Goal: Information Seeking & Learning: Learn about a topic

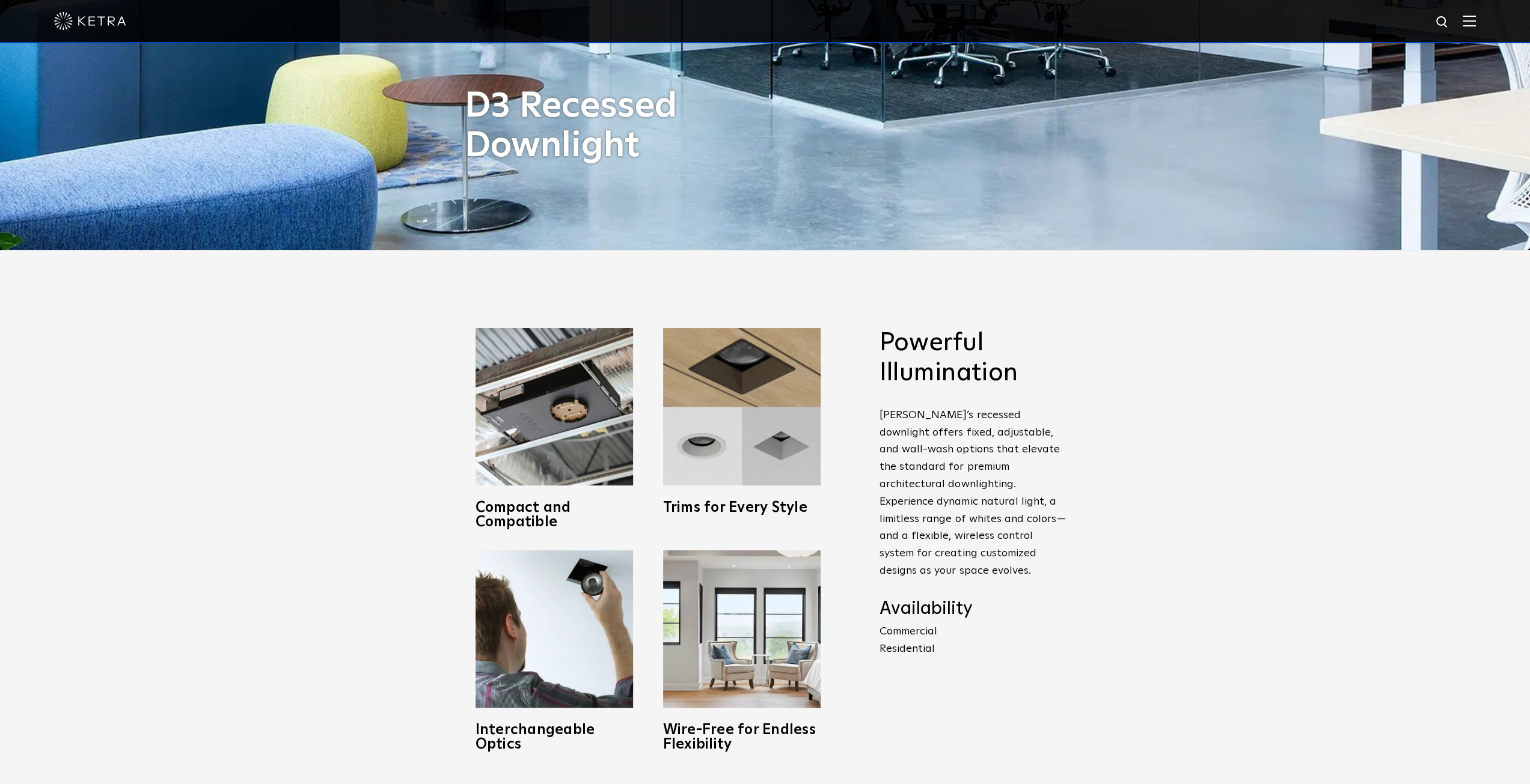
scroll to position [721, 0]
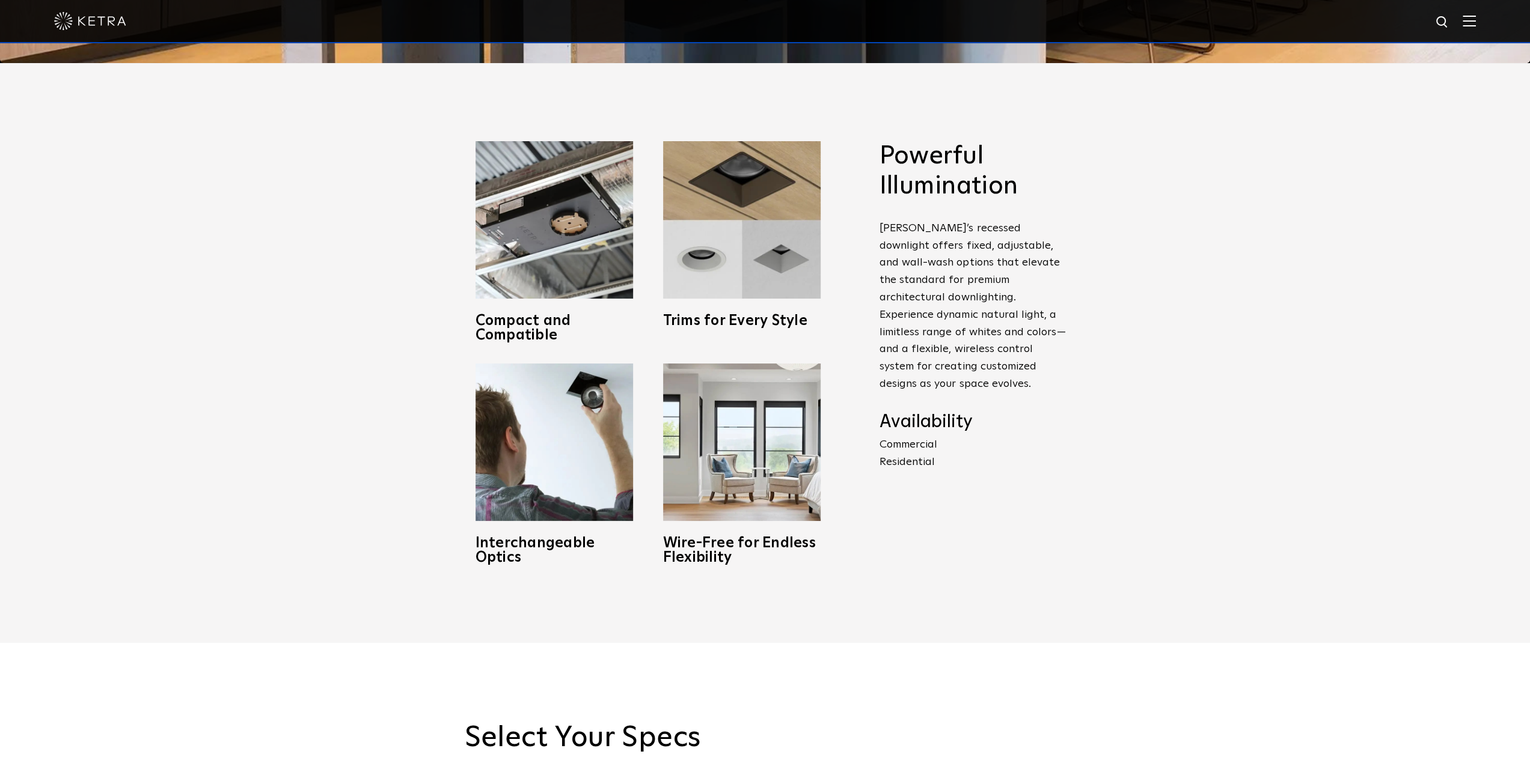
click at [911, 450] on p "Commercial Residential" at bounding box center [972, 453] width 186 height 35
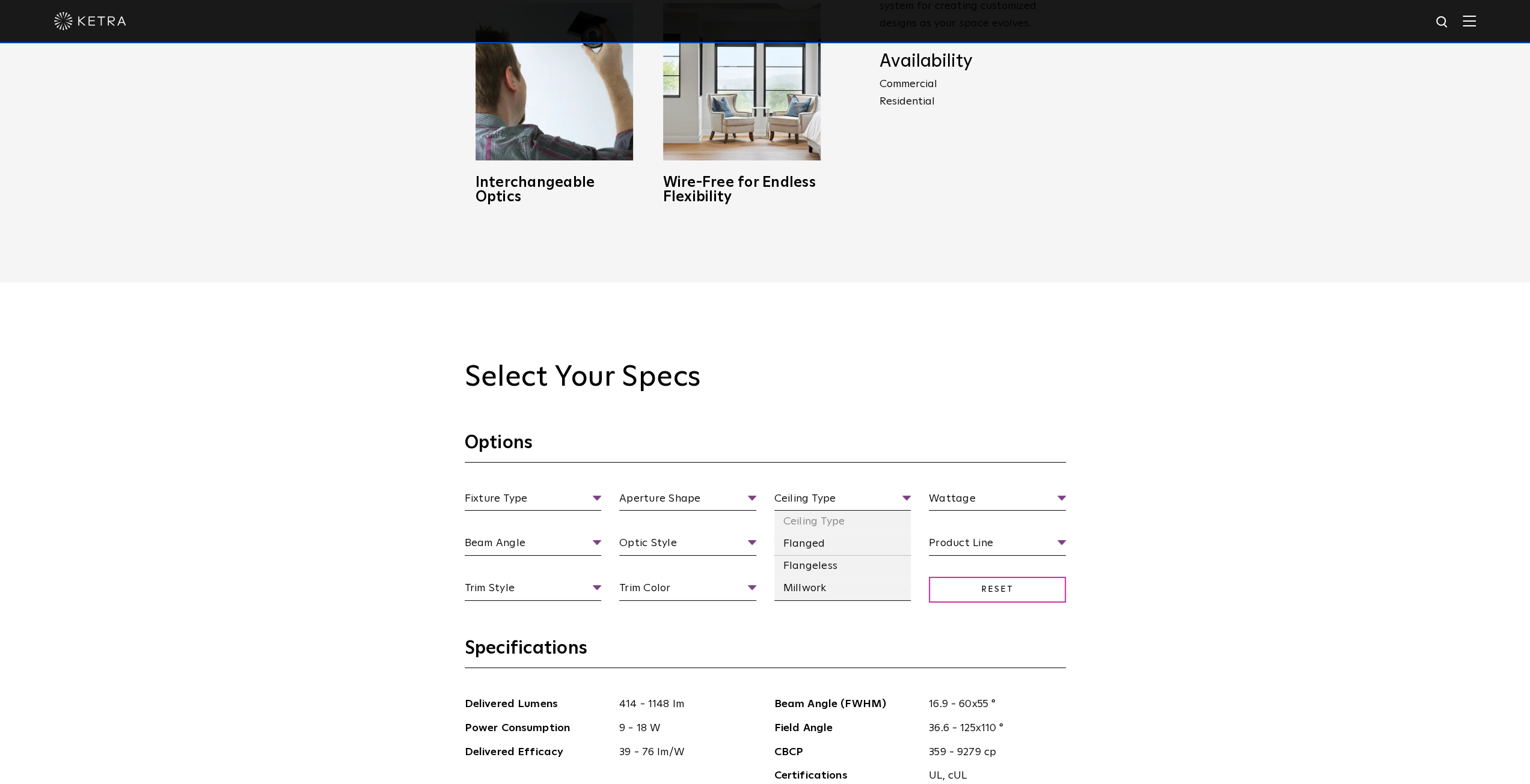
scroll to position [1202, 0]
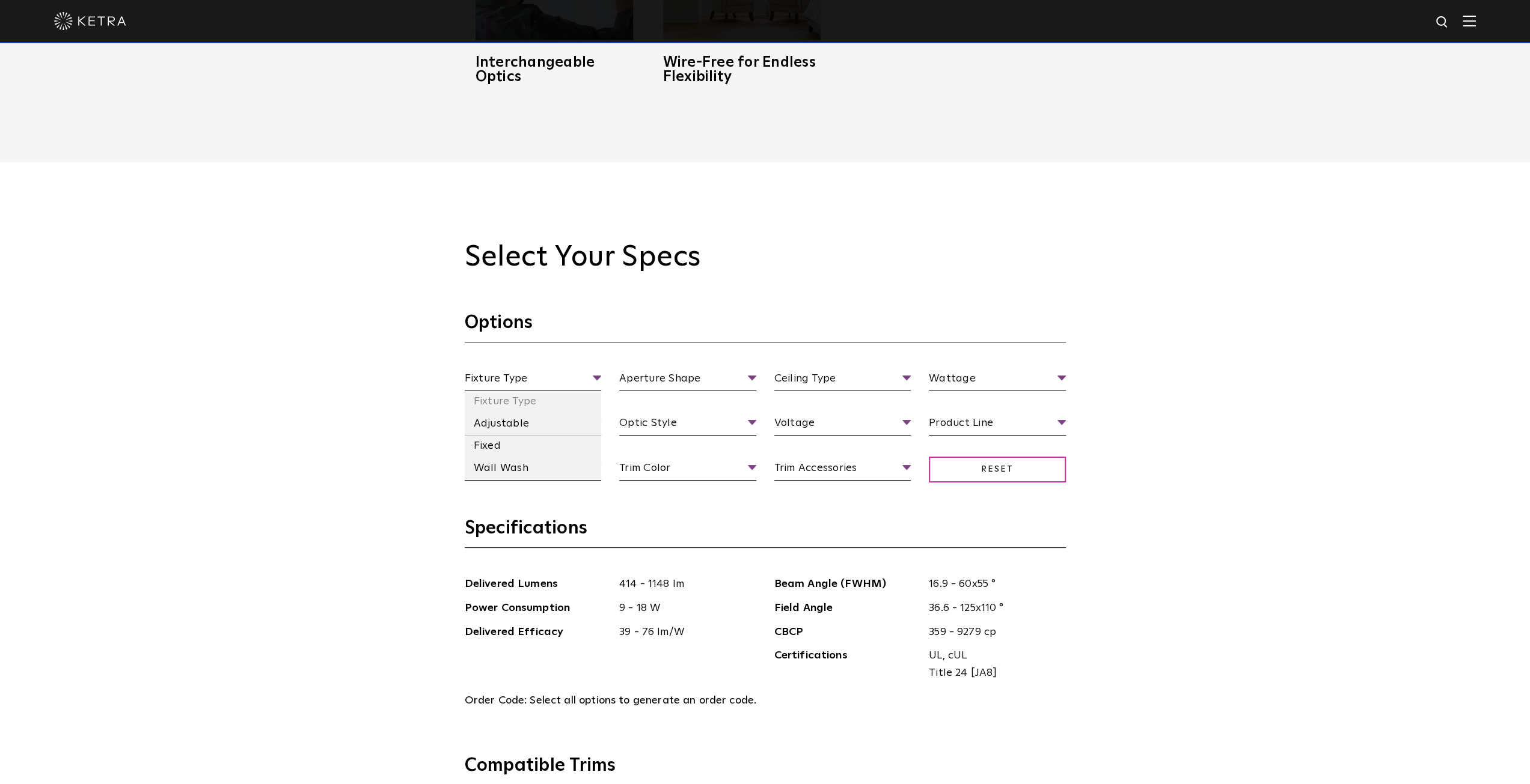
click at [518, 451] on li "Fixed" at bounding box center [533, 446] width 137 height 22
click at [554, 431] on span "Beam Angle" at bounding box center [533, 425] width 137 height 21
click at [556, 429] on span "Beam Angle" at bounding box center [533, 425] width 137 height 21
click at [678, 421] on li "Round" at bounding box center [687, 424] width 137 height 22
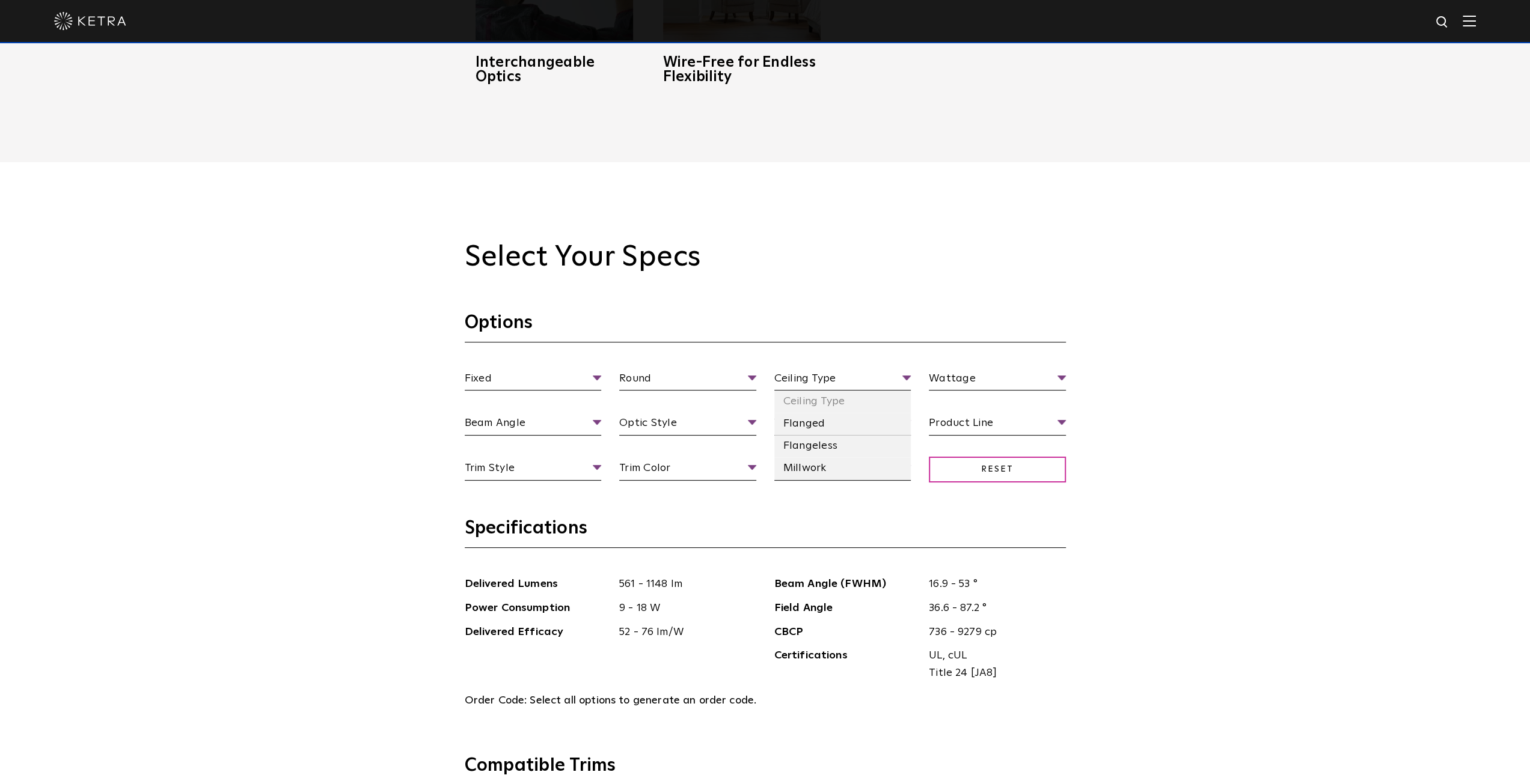
click at [791, 381] on span "Ceiling Type" at bounding box center [843, 381] width 137 height 21
click at [845, 429] on li "Flanged" at bounding box center [843, 424] width 137 height 22
click at [949, 381] on span "Wattage" at bounding box center [997, 381] width 137 height 21
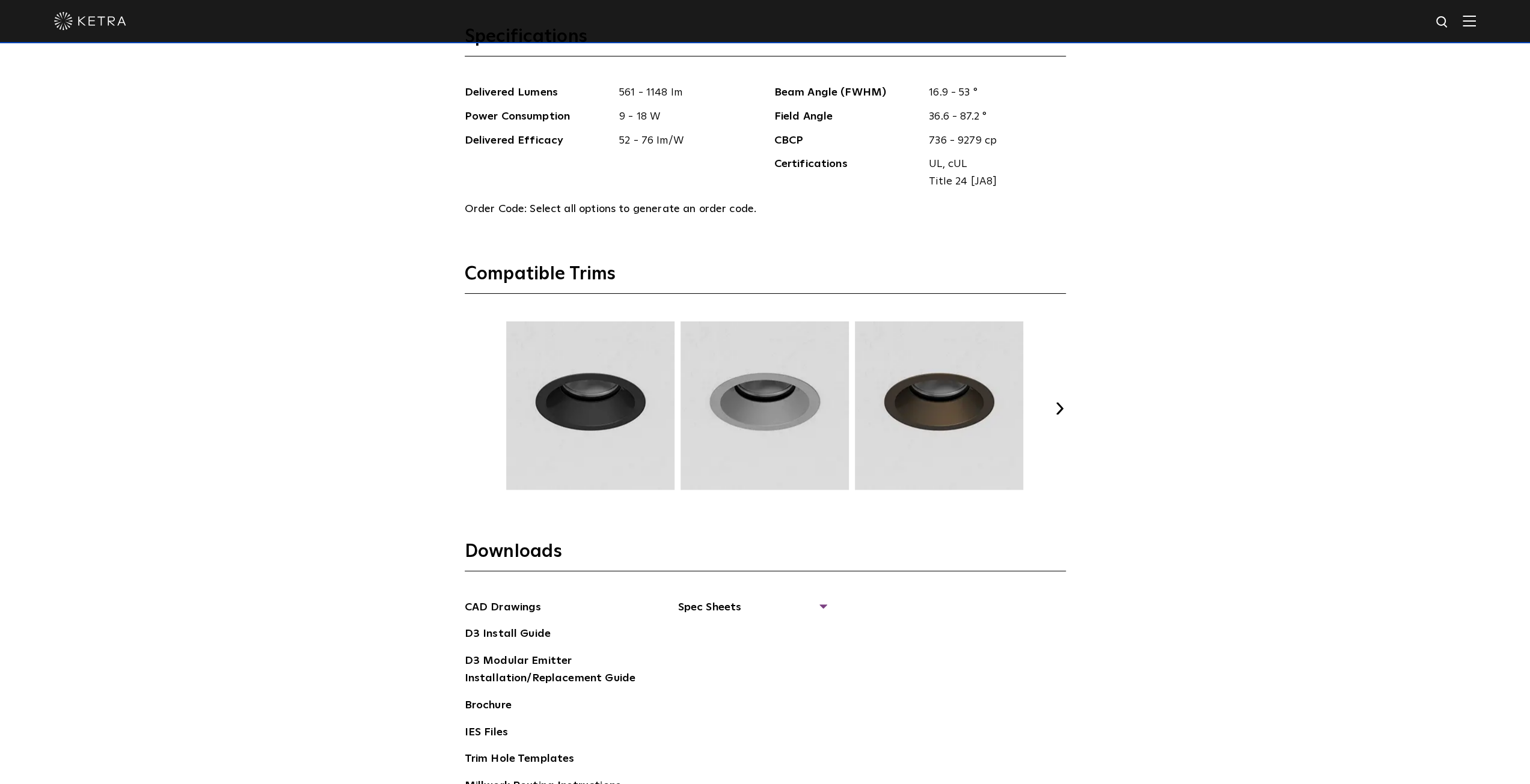
scroll to position [1622, 0]
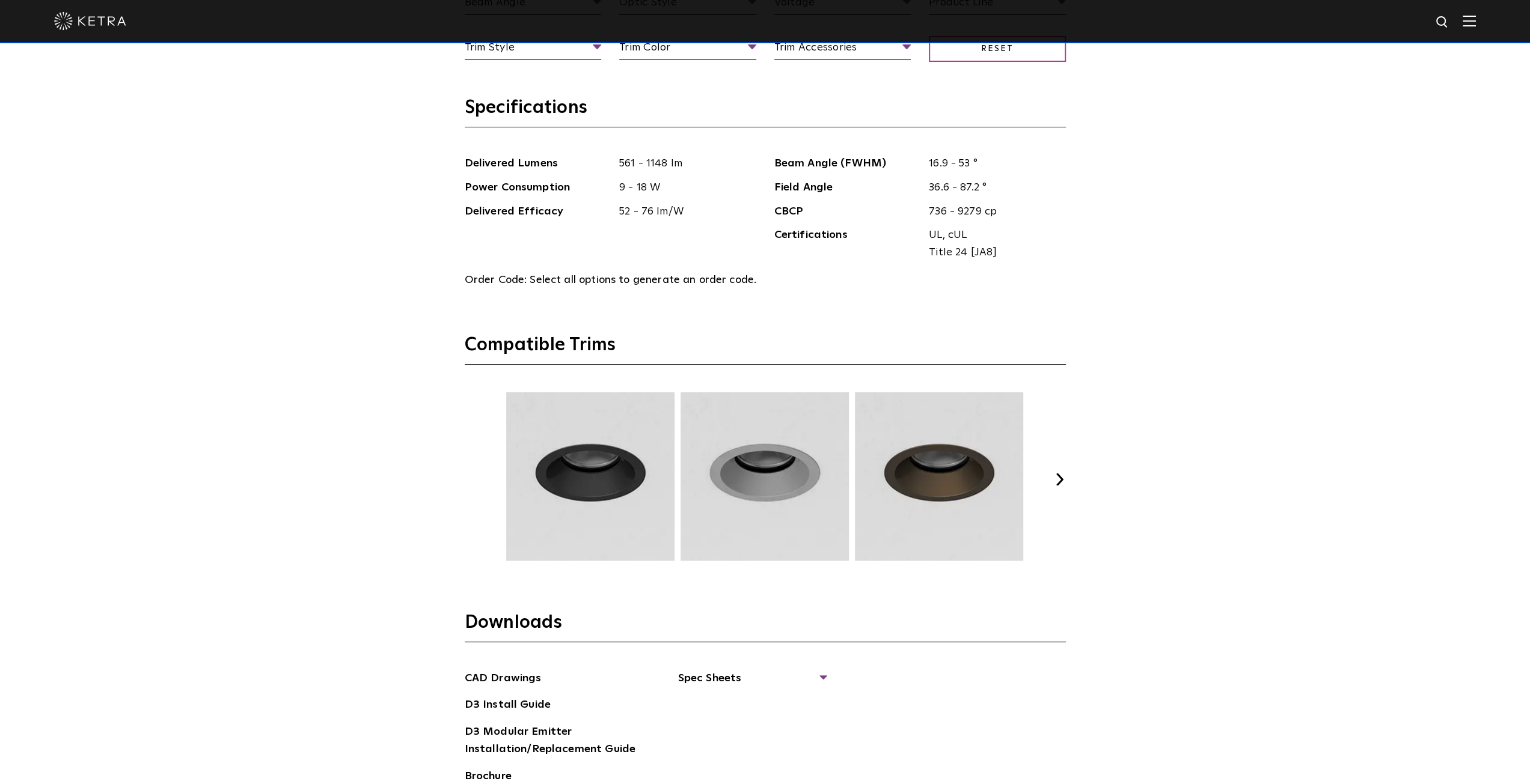
click at [1058, 486] on div "Previous Next" at bounding box center [765, 480] width 601 height 174
click at [1061, 481] on button "Next" at bounding box center [1059, 479] width 12 height 12
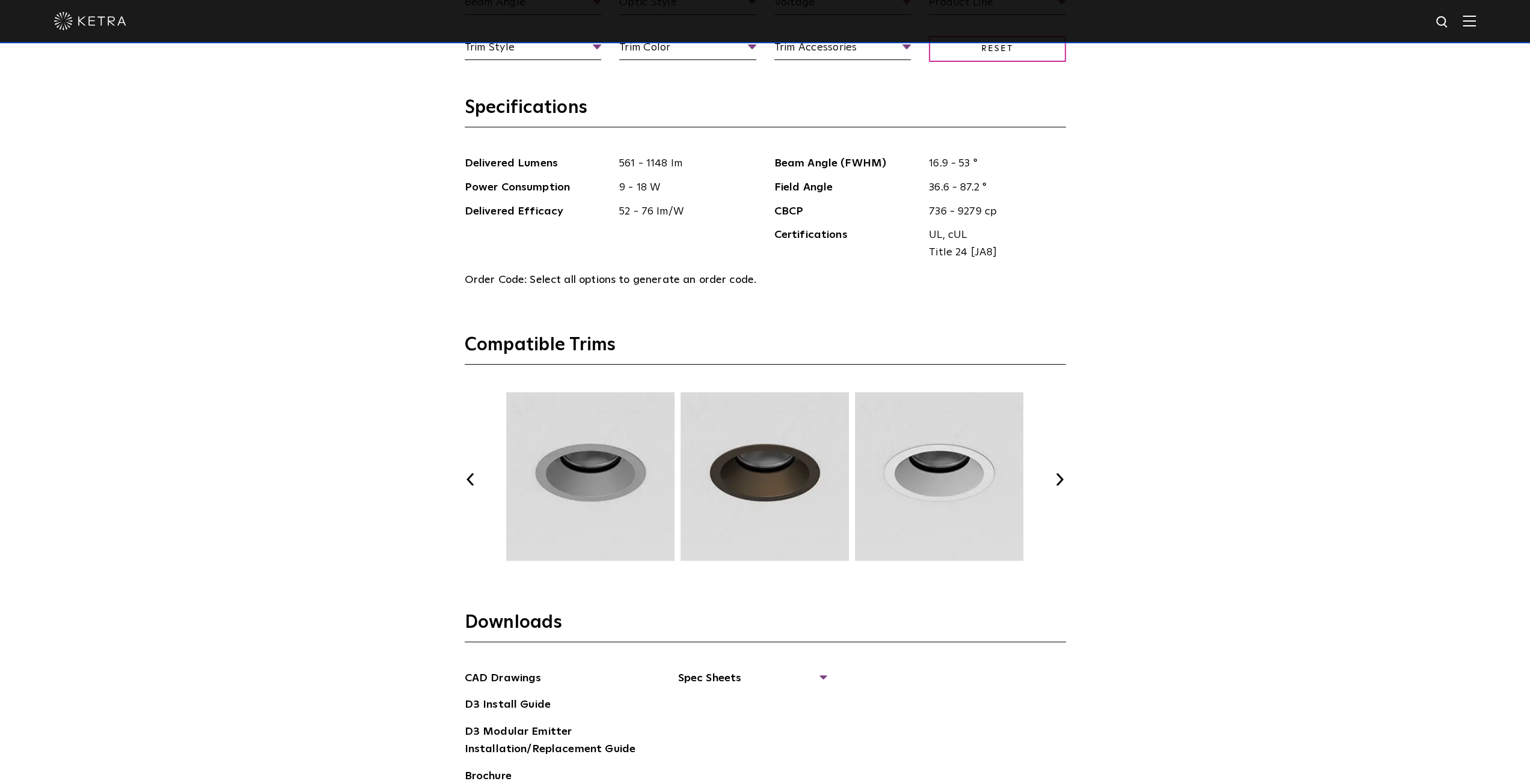
click at [1061, 481] on button "Next" at bounding box center [1059, 479] width 12 height 12
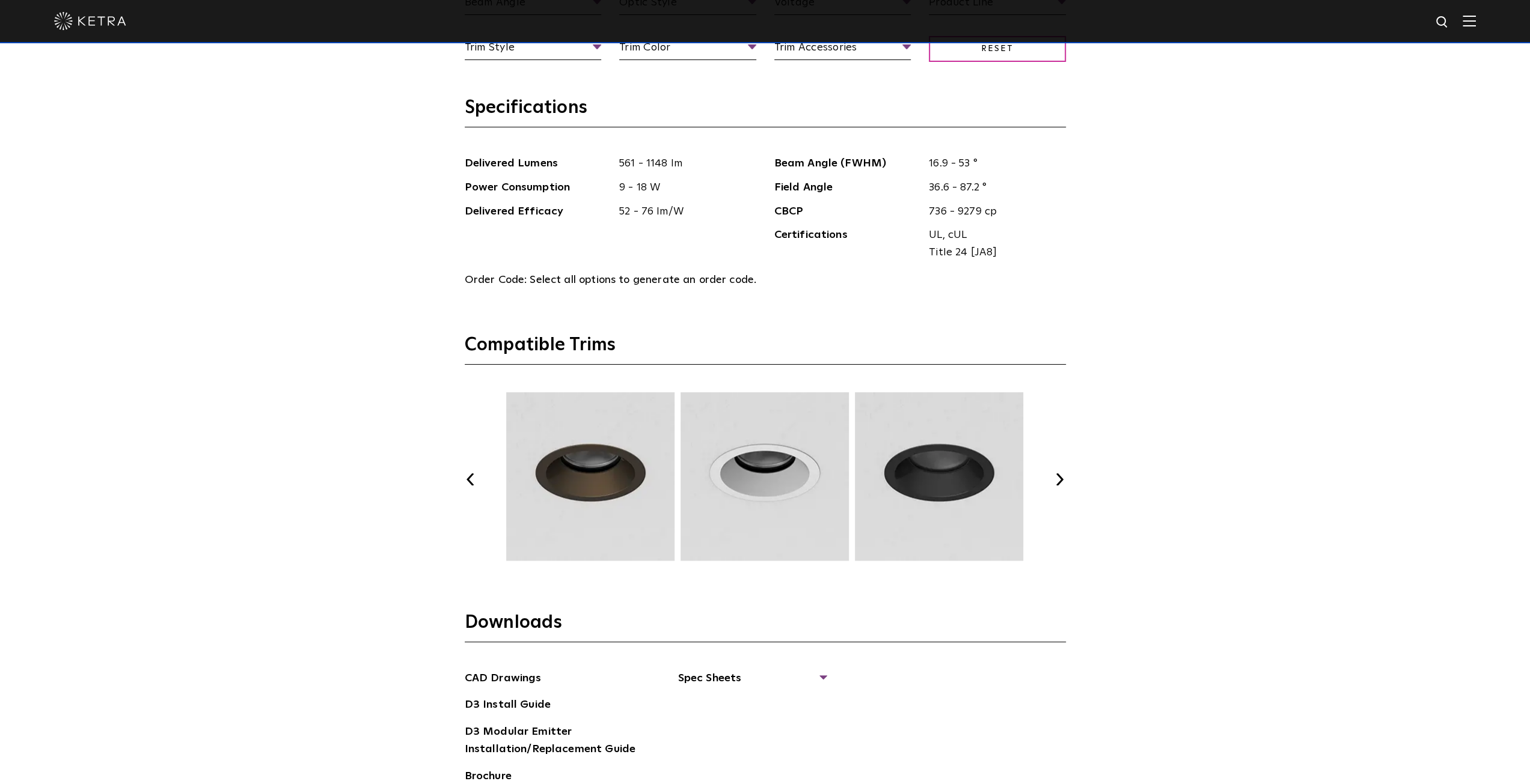
click at [1061, 481] on button "Next" at bounding box center [1059, 479] width 12 height 12
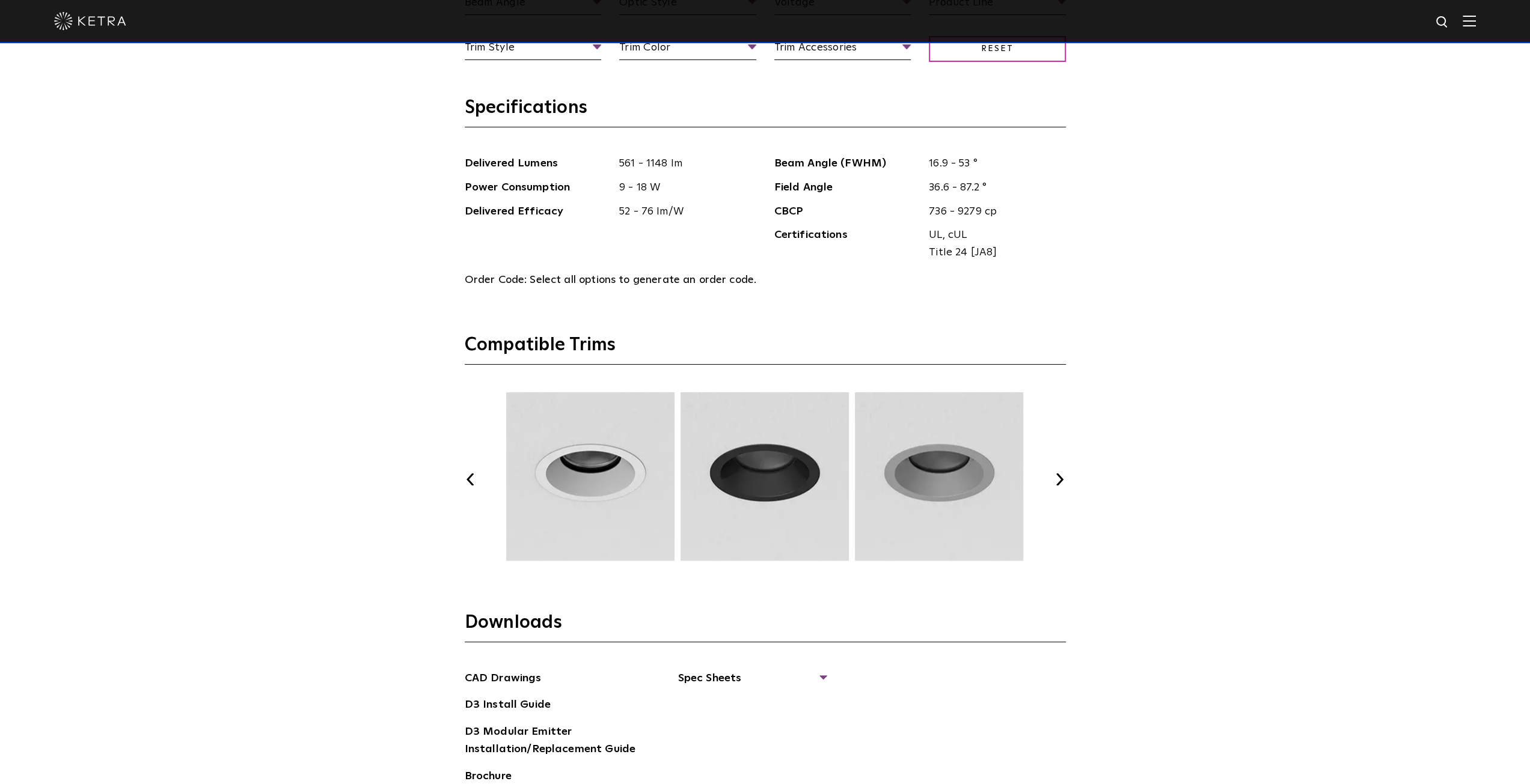
click at [1061, 481] on button "Next" at bounding box center [1059, 479] width 12 height 12
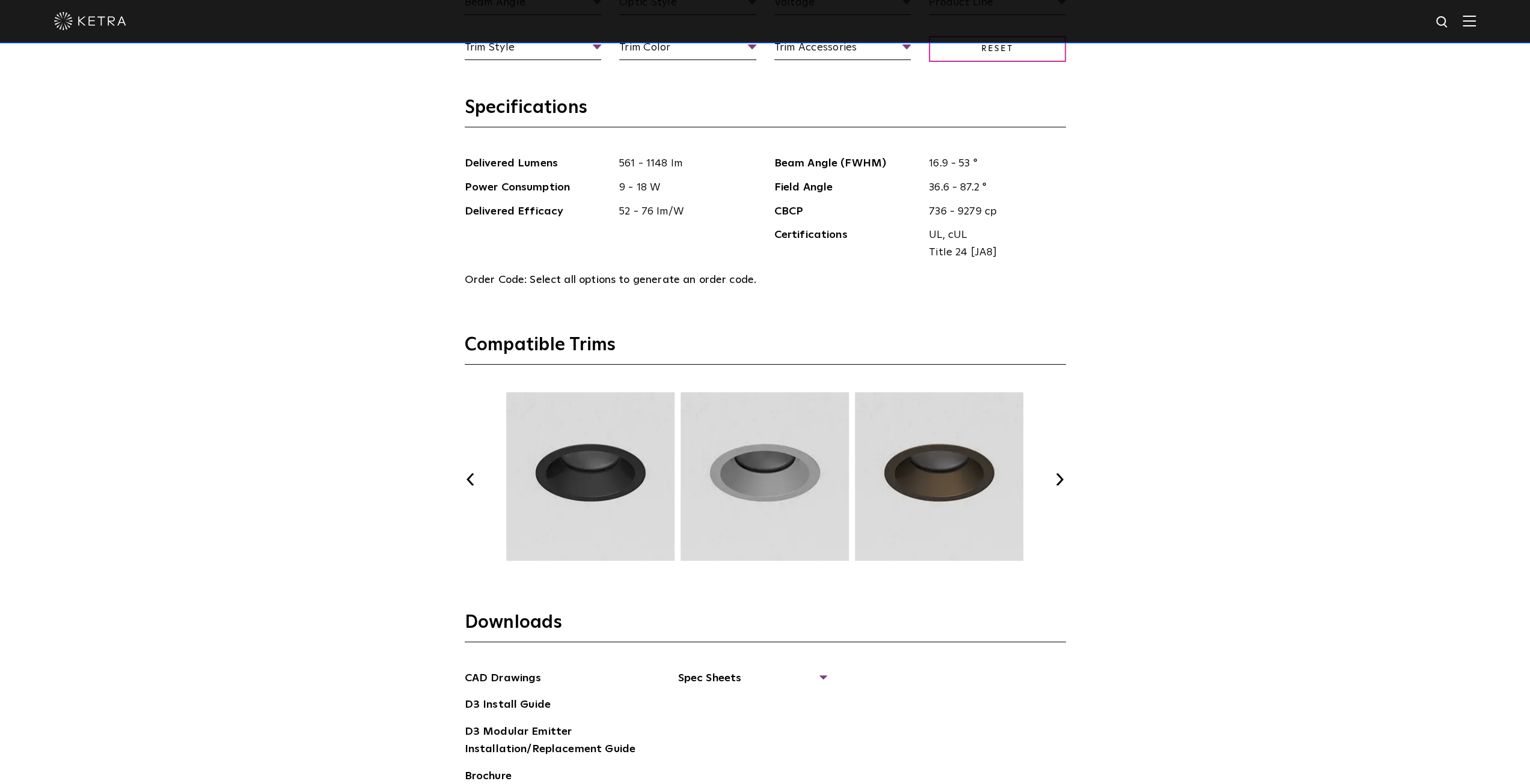
click at [1061, 481] on button "Next" at bounding box center [1059, 479] width 12 height 12
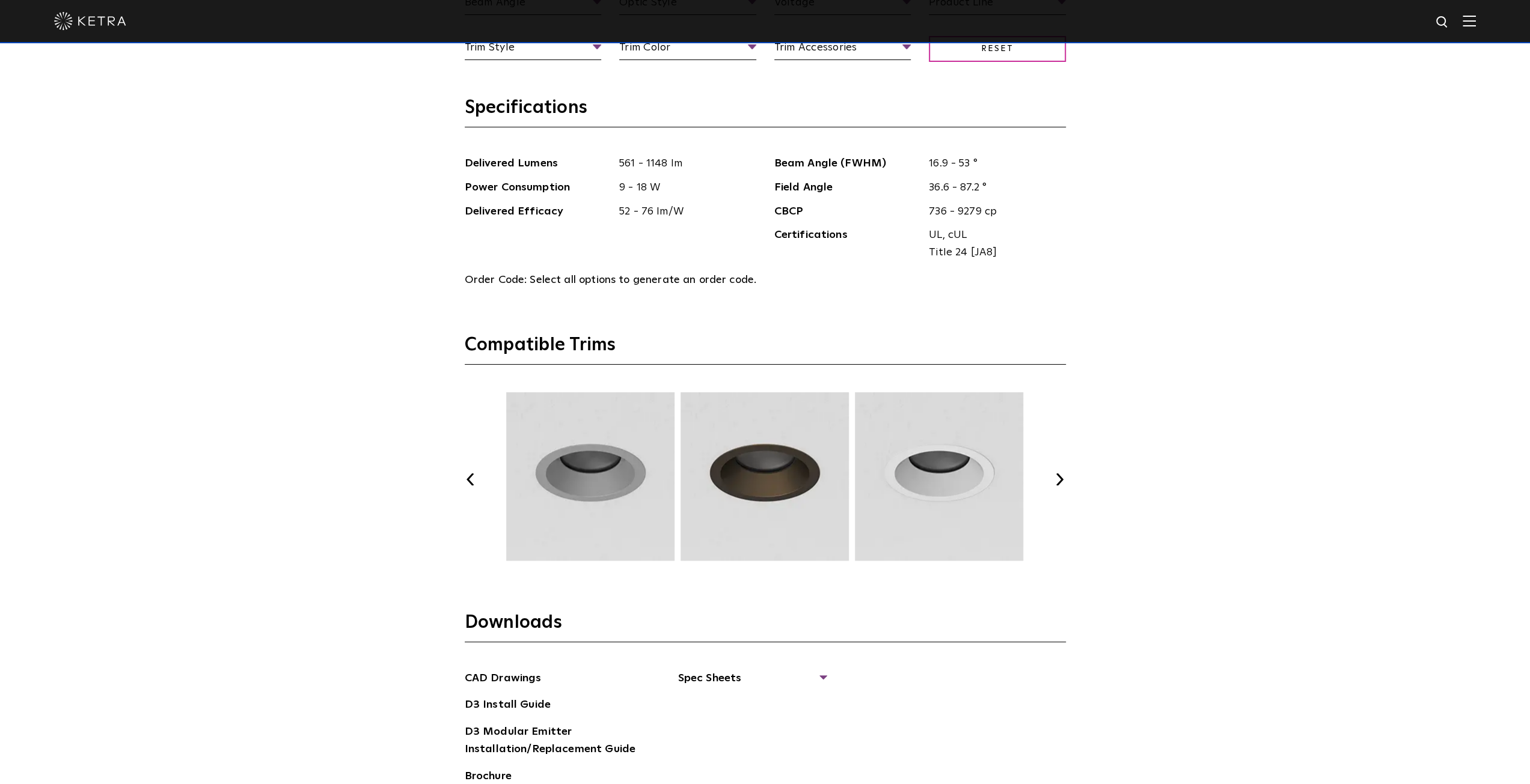
click at [1061, 481] on button "Next" at bounding box center [1059, 479] width 12 height 12
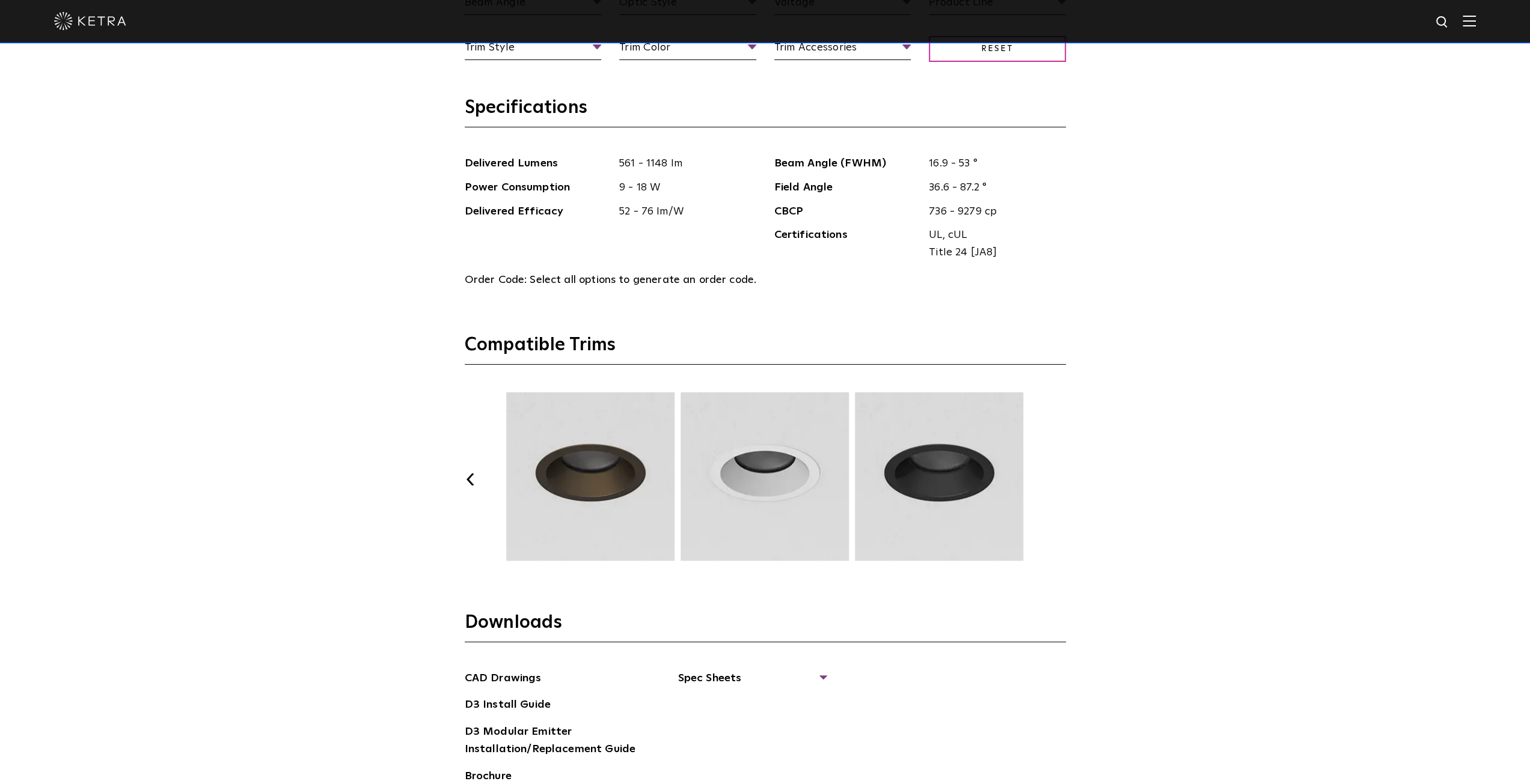
click at [1061, 481] on button "Next" at bounding box center [1059, 479] width 12 height 12
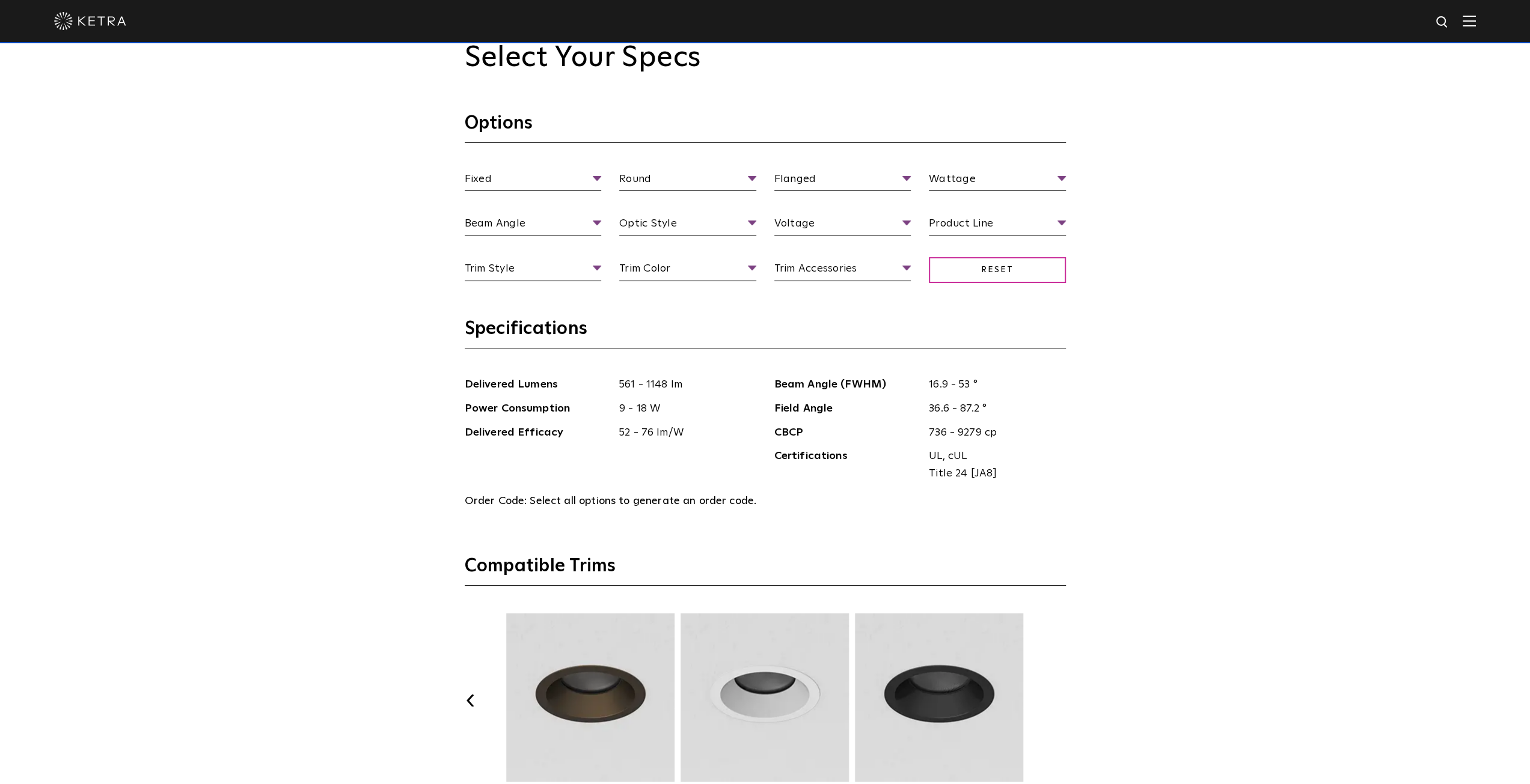
scroll to position [1383, 0]
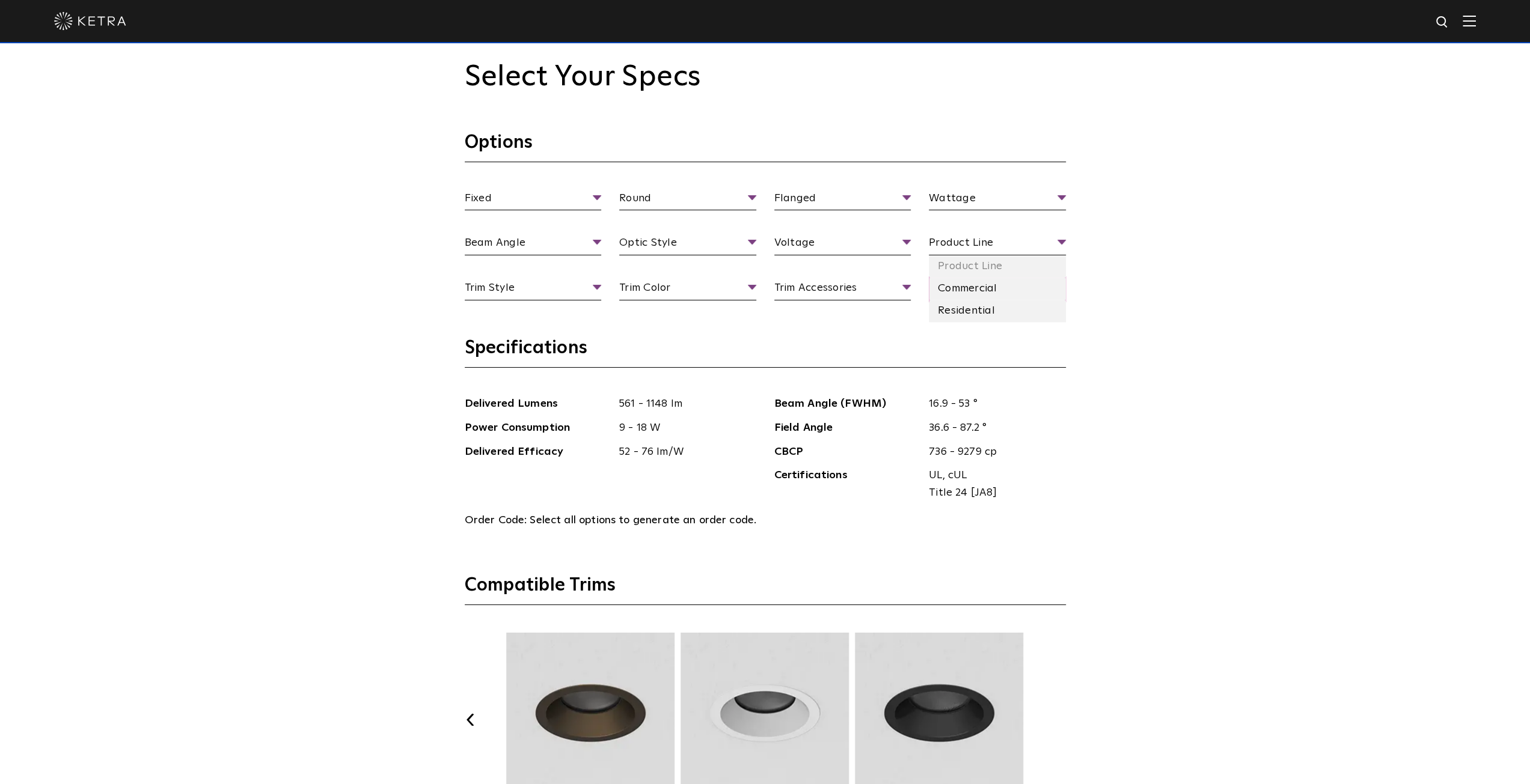
click at [1012, 247] on span "Product Line" at bounding box center [997, 245] width 137 height 21
click at [980, 206] on span "Wattage" at bounding box center [997, 201] width 137 height 21
click at [835, 198] on span "Flanged" at bounding box center [843, 201] width 137 height 21
click at [820, 227] on li "Ceiling Type" at bounding box center [843, 221] width 137 height 22
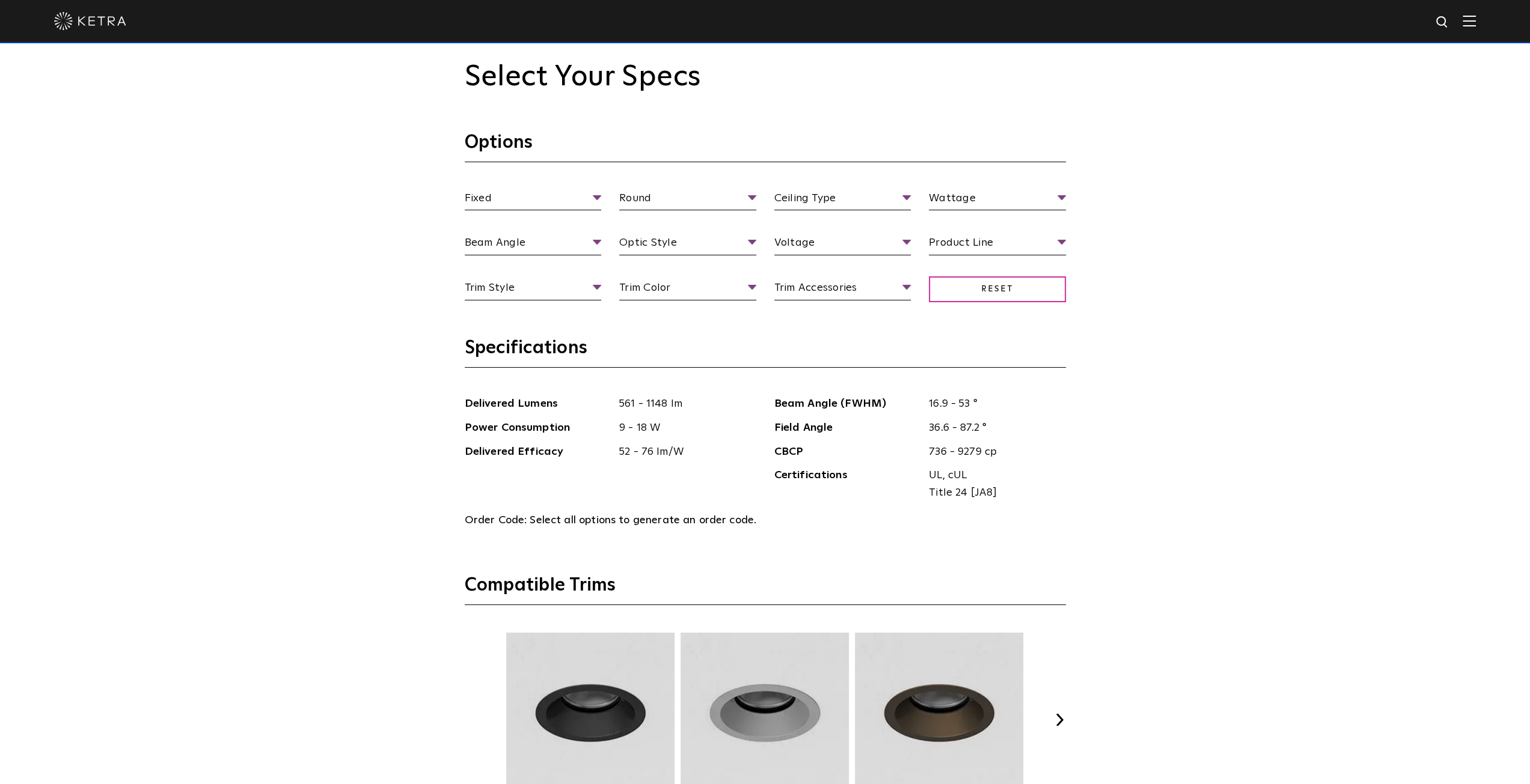
click at [1056, 715] on button "Next" at bounding box center [1059, 720] width 12 height 12
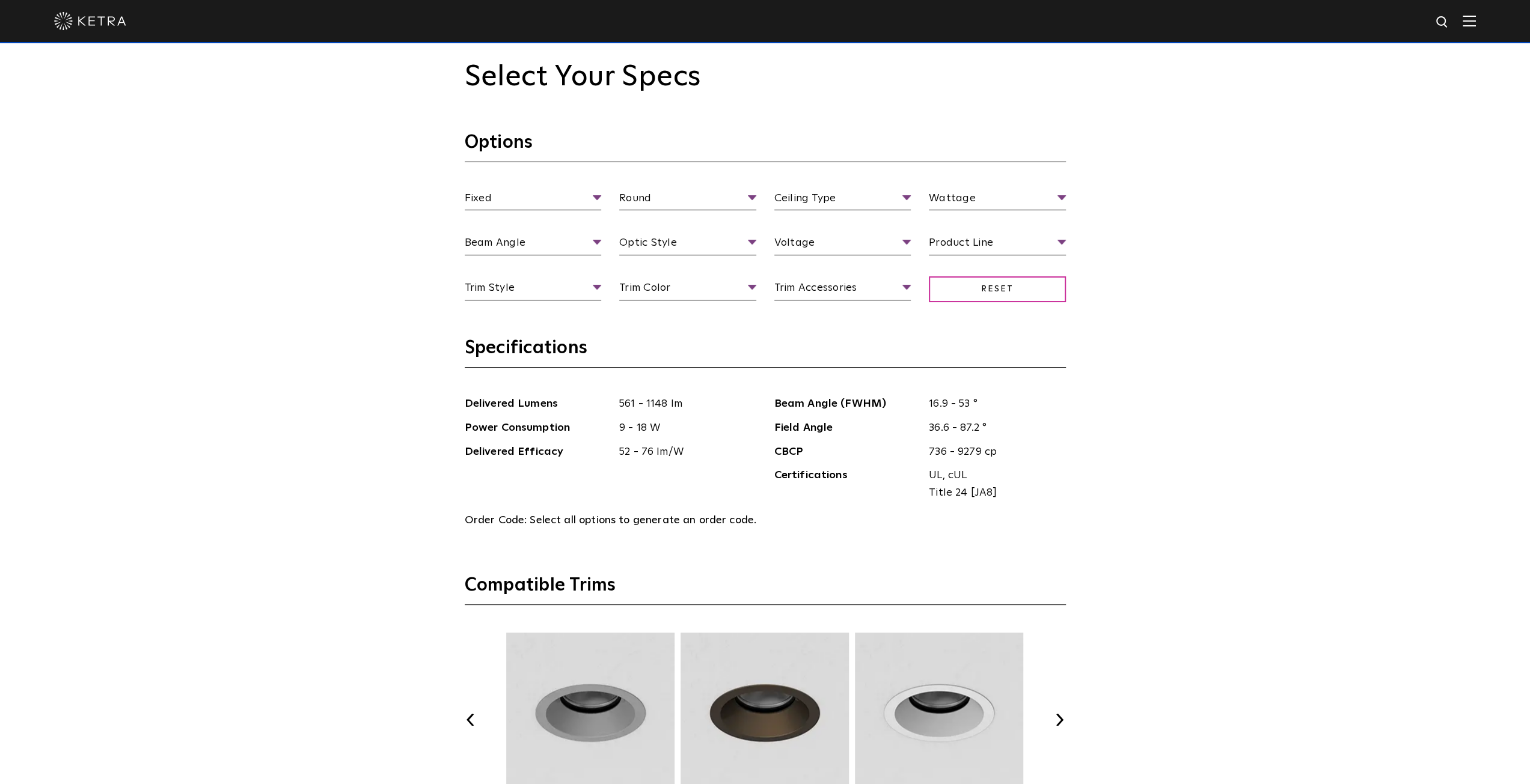
click at [1056, 715] on button "Next" at bounding box center [1059, 720] width 12 height 12
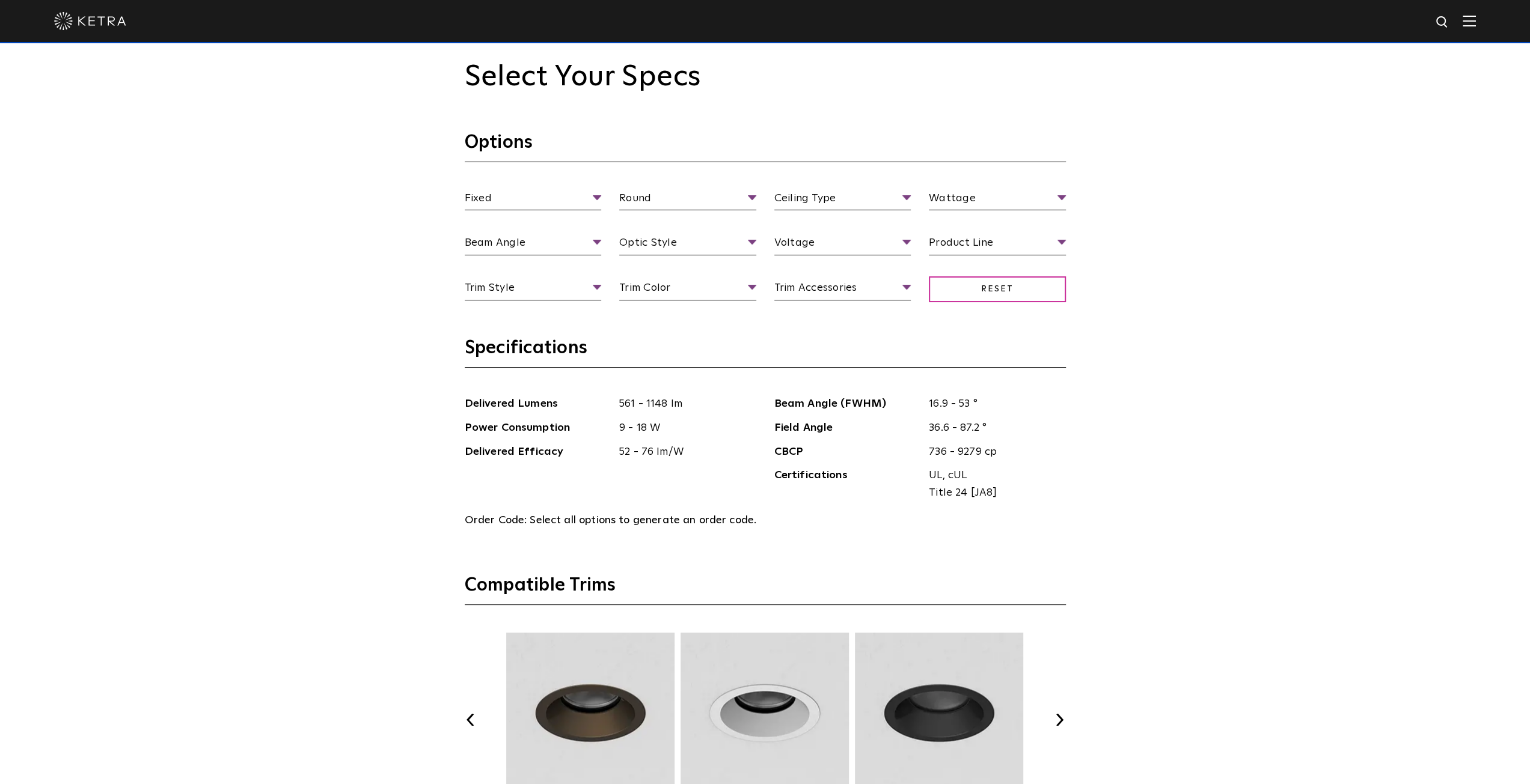
click at [1056, 715] on button "Next" at bounding box center [1059, 720] width 12 height 12
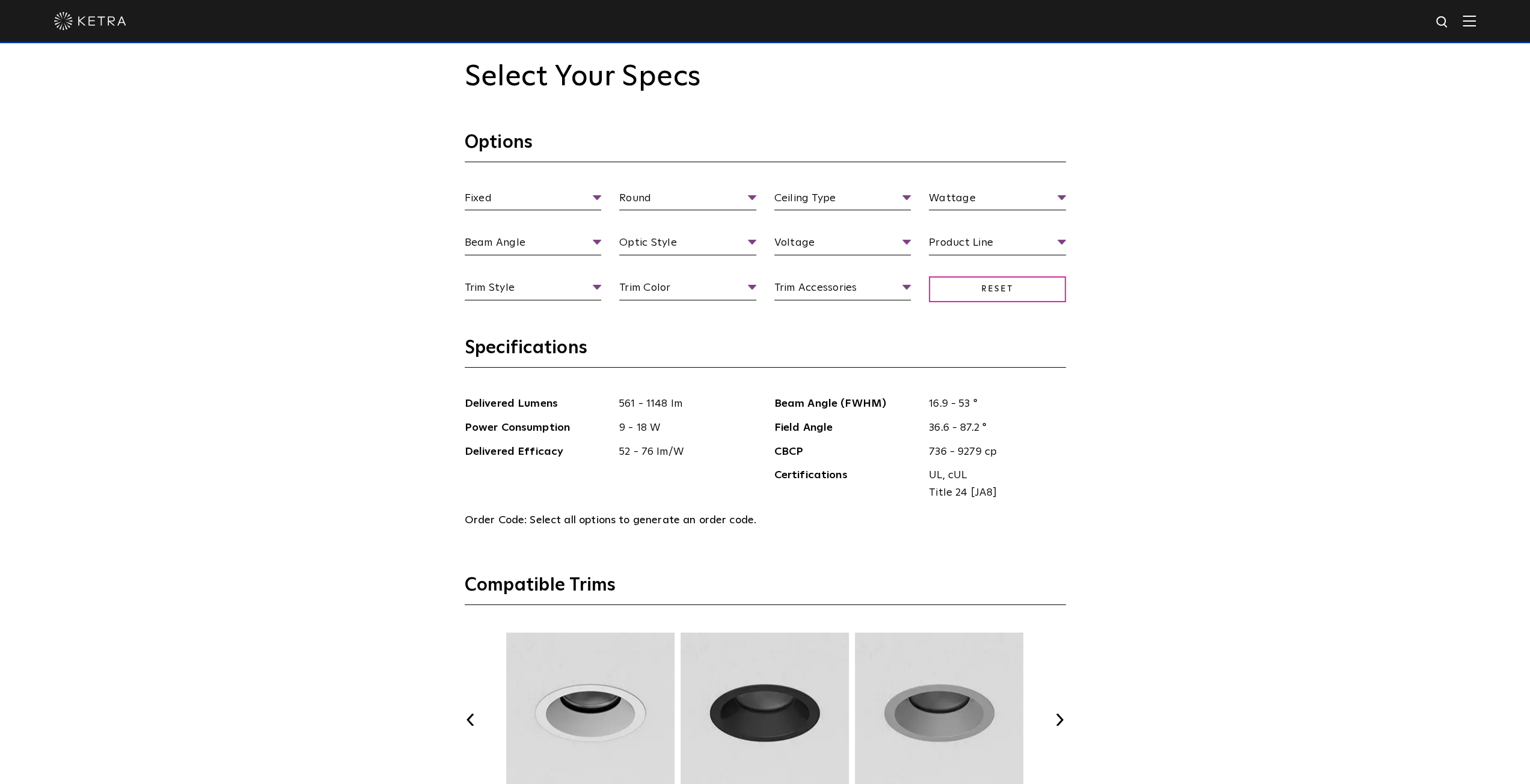
click at [1056, 715] on button "Next" at bounding box center [1059, 720] width 12 height 12
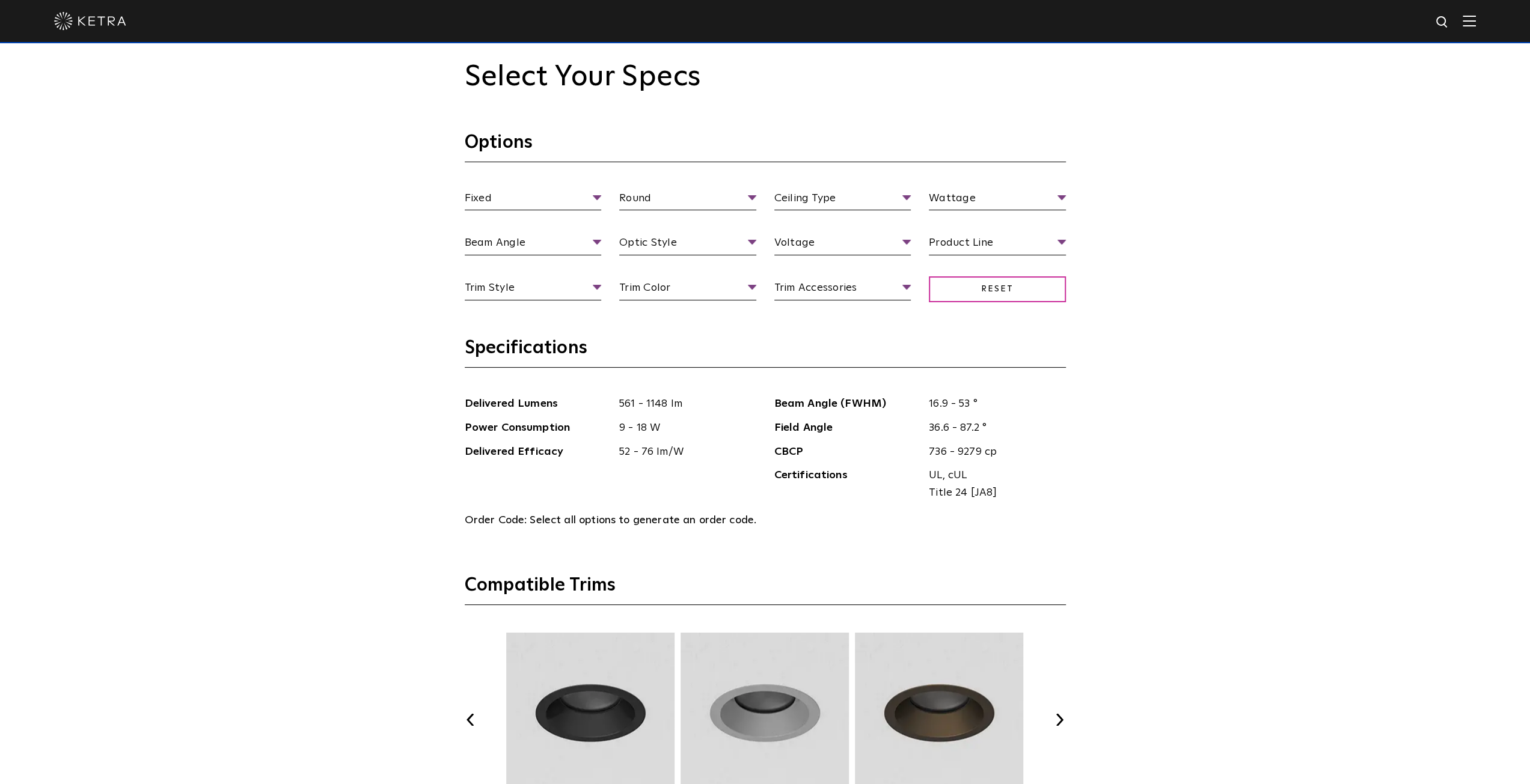
click at [1056, 715] on button "Next" at bounding box center [1059, 720] width 12 height 12
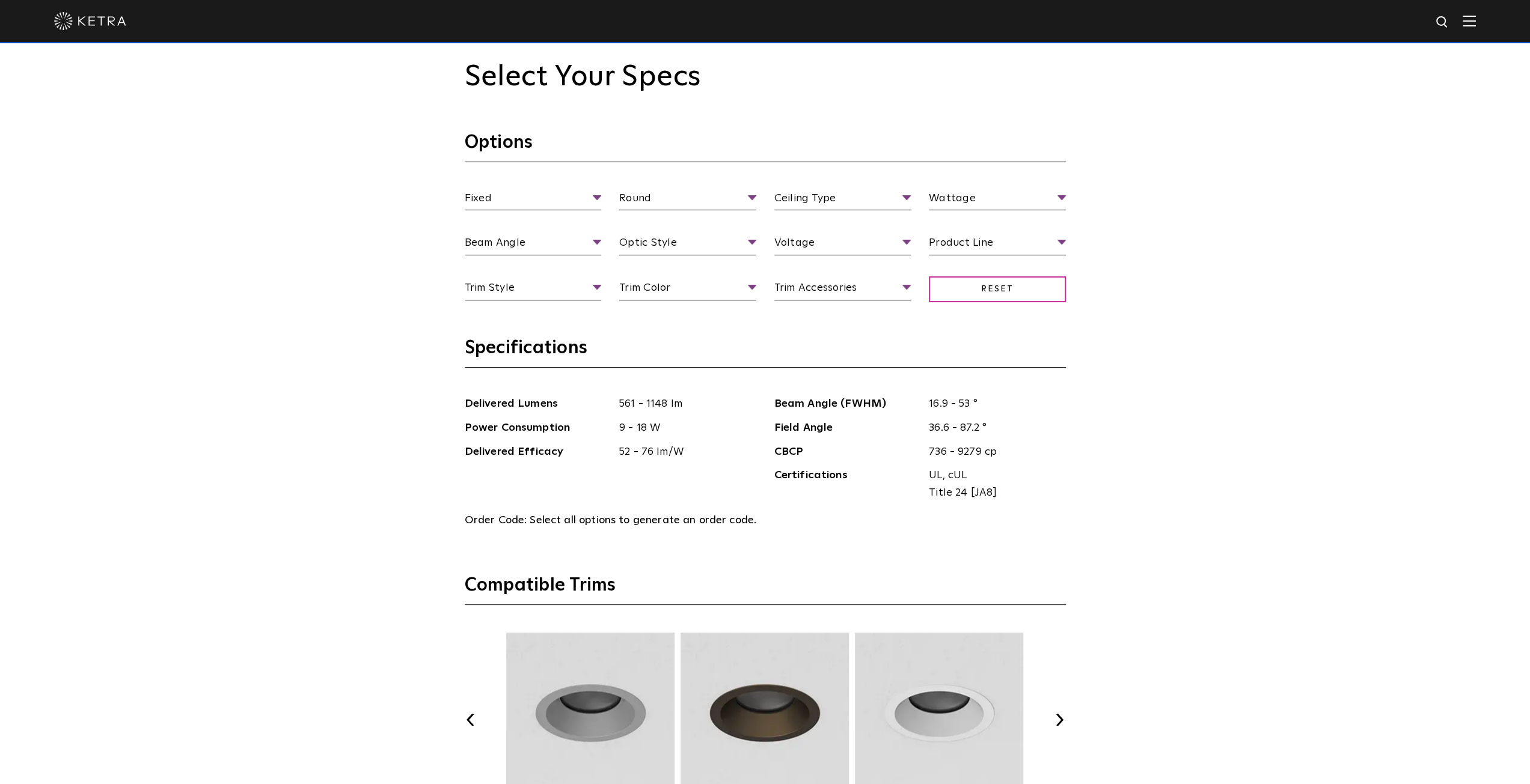
click at [1056, 715] on button "Next" at bounding box center [1059, 720] width 12 height 12
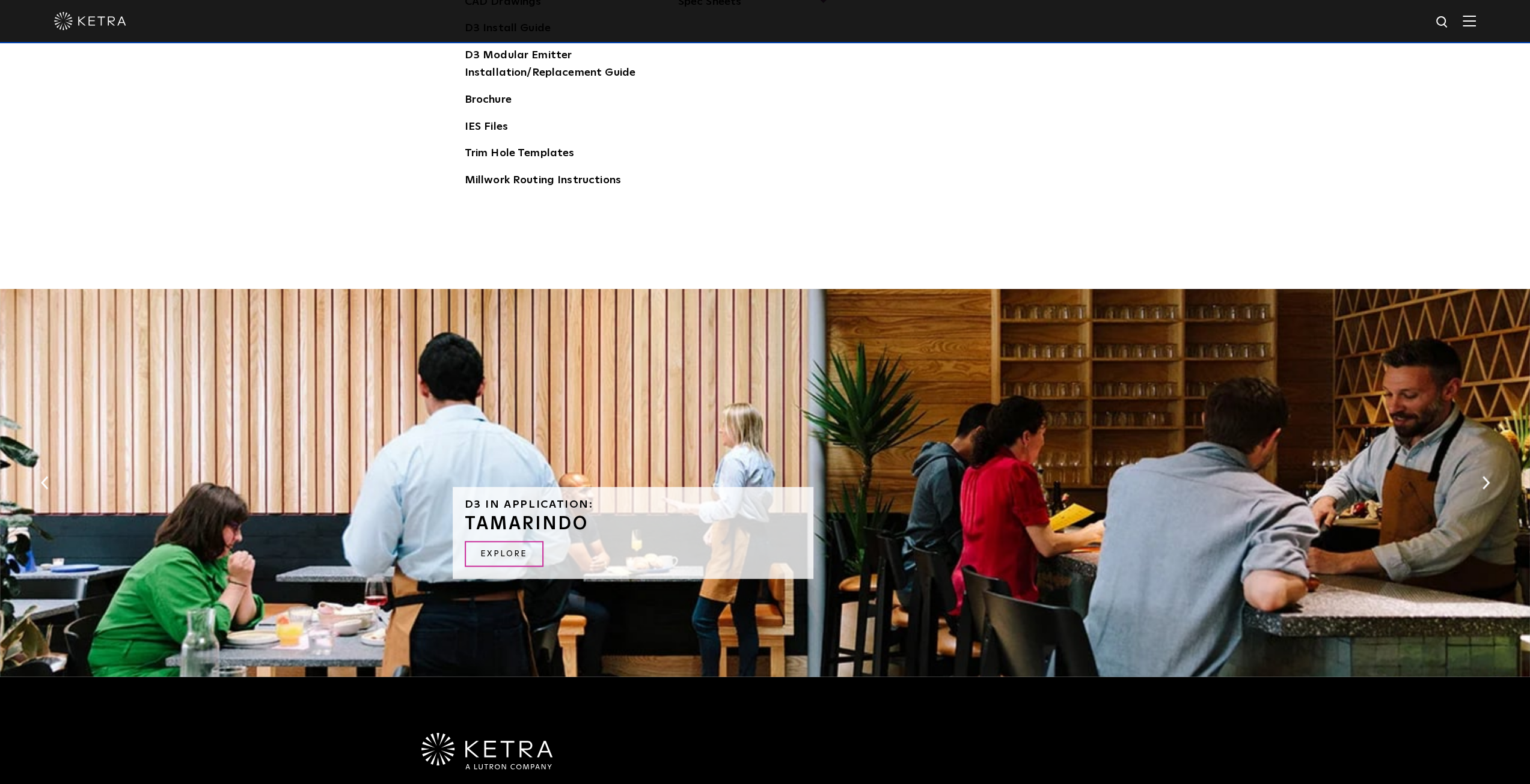
scroll to position [2163, 0]
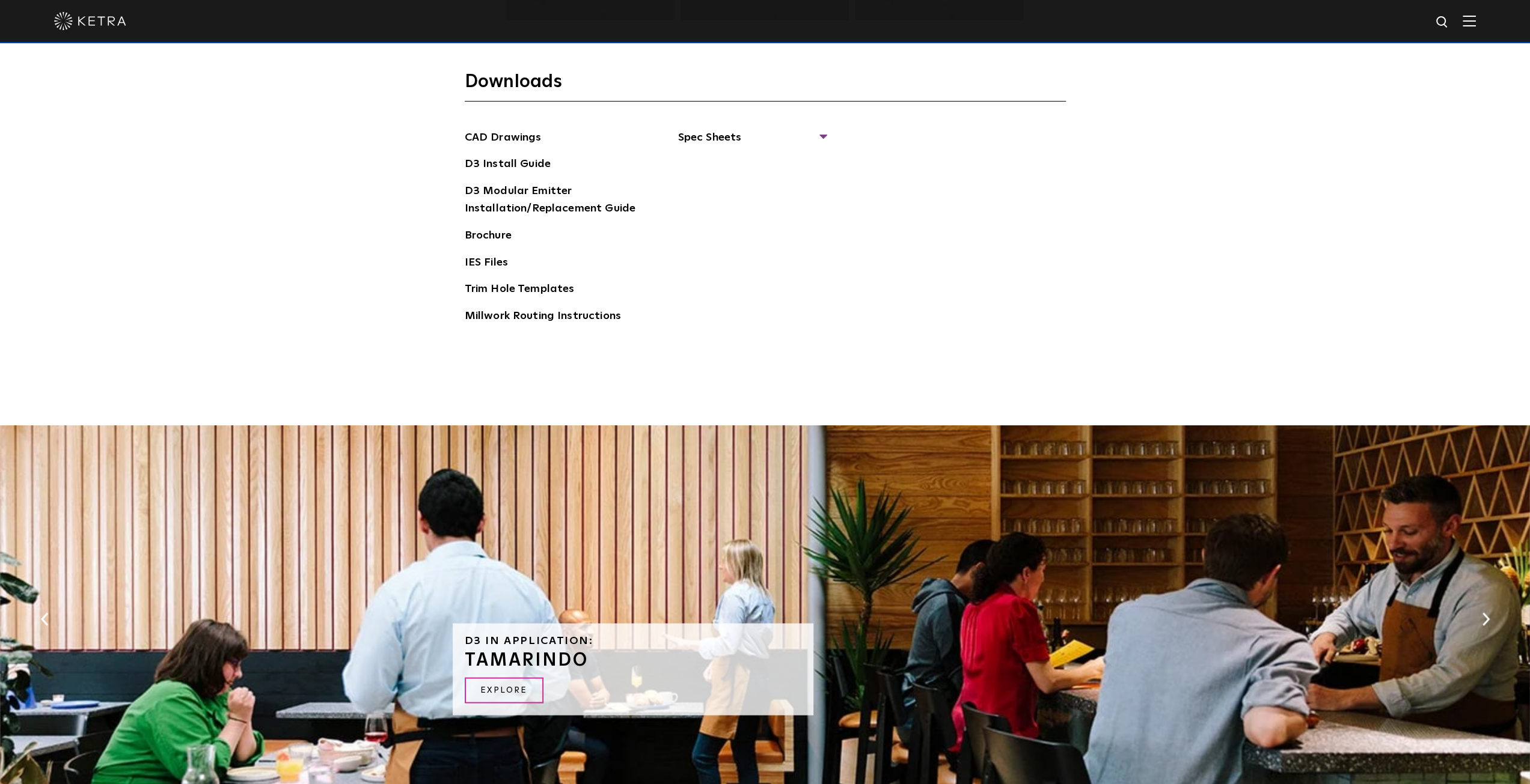
click at [496, 229] on link "Brochure" at bounding box center [488, 237] width 47 height 20
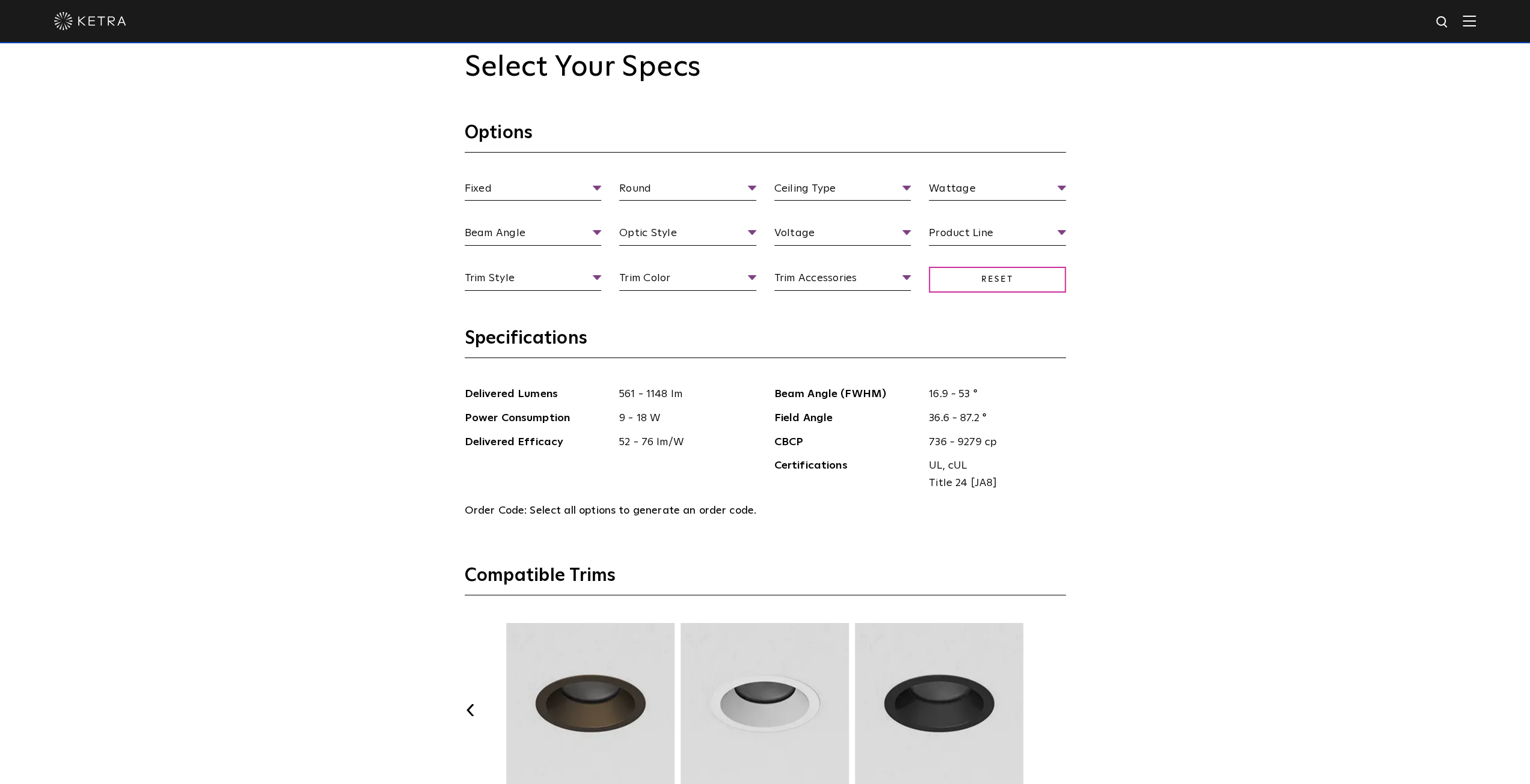
scroll to position [1322, 0]
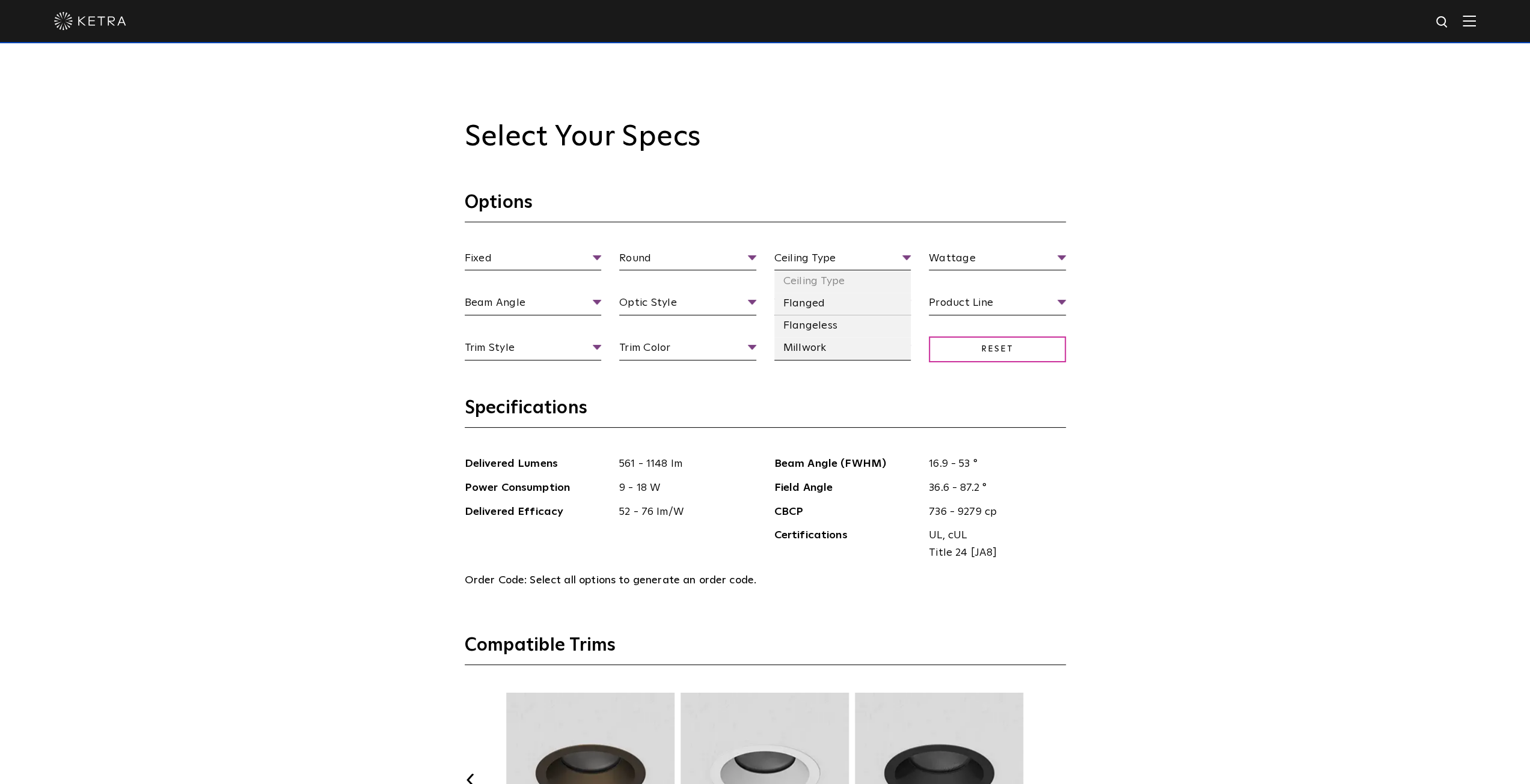
click at [832, 266] on span "Ceiling Type" at bounding box center [843, 260] width 137 height 21
click at [807, 325] on li "Flangeless" at bounding box center [843, 325] width 137 height 22
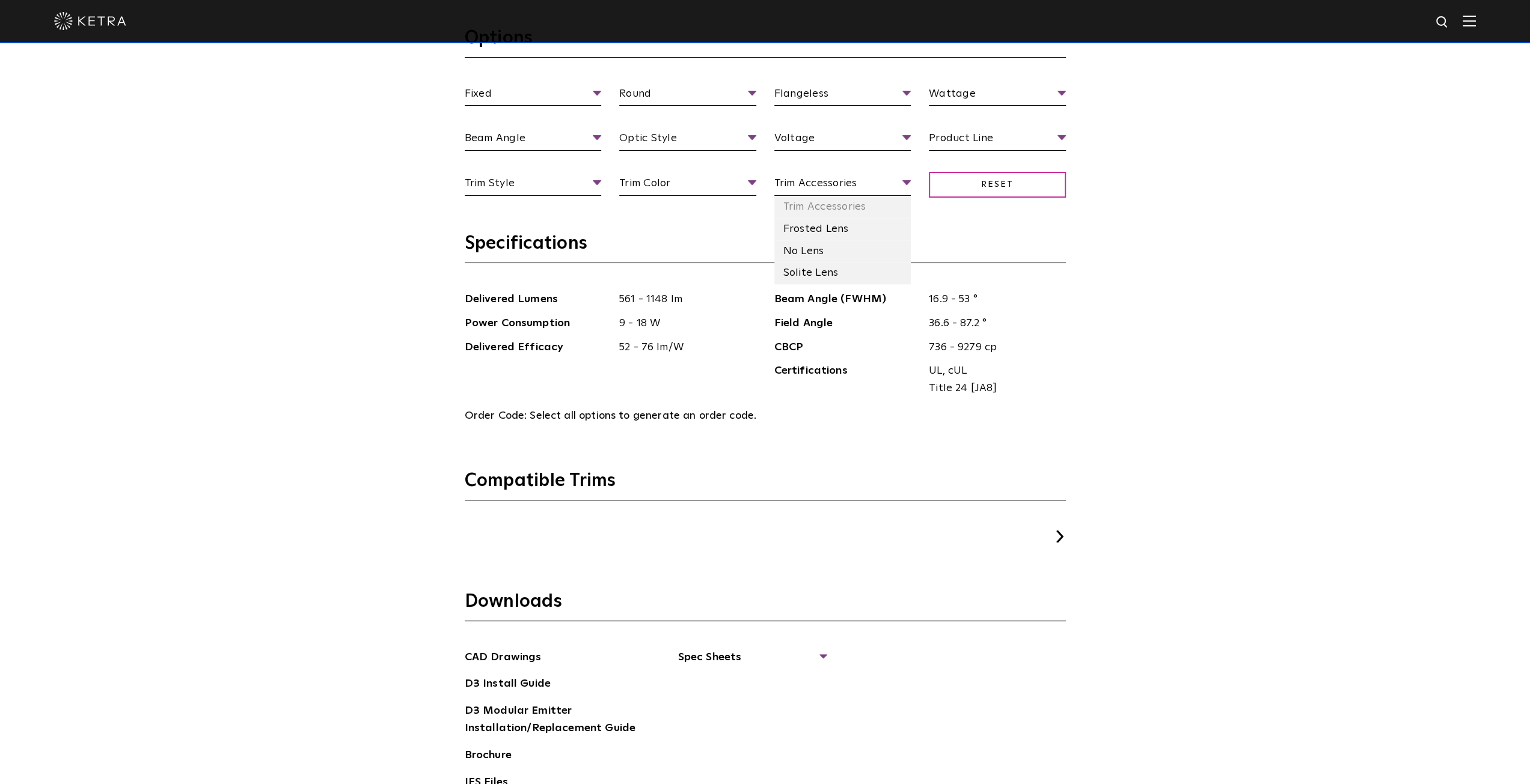
scroll to position [1622, 0]
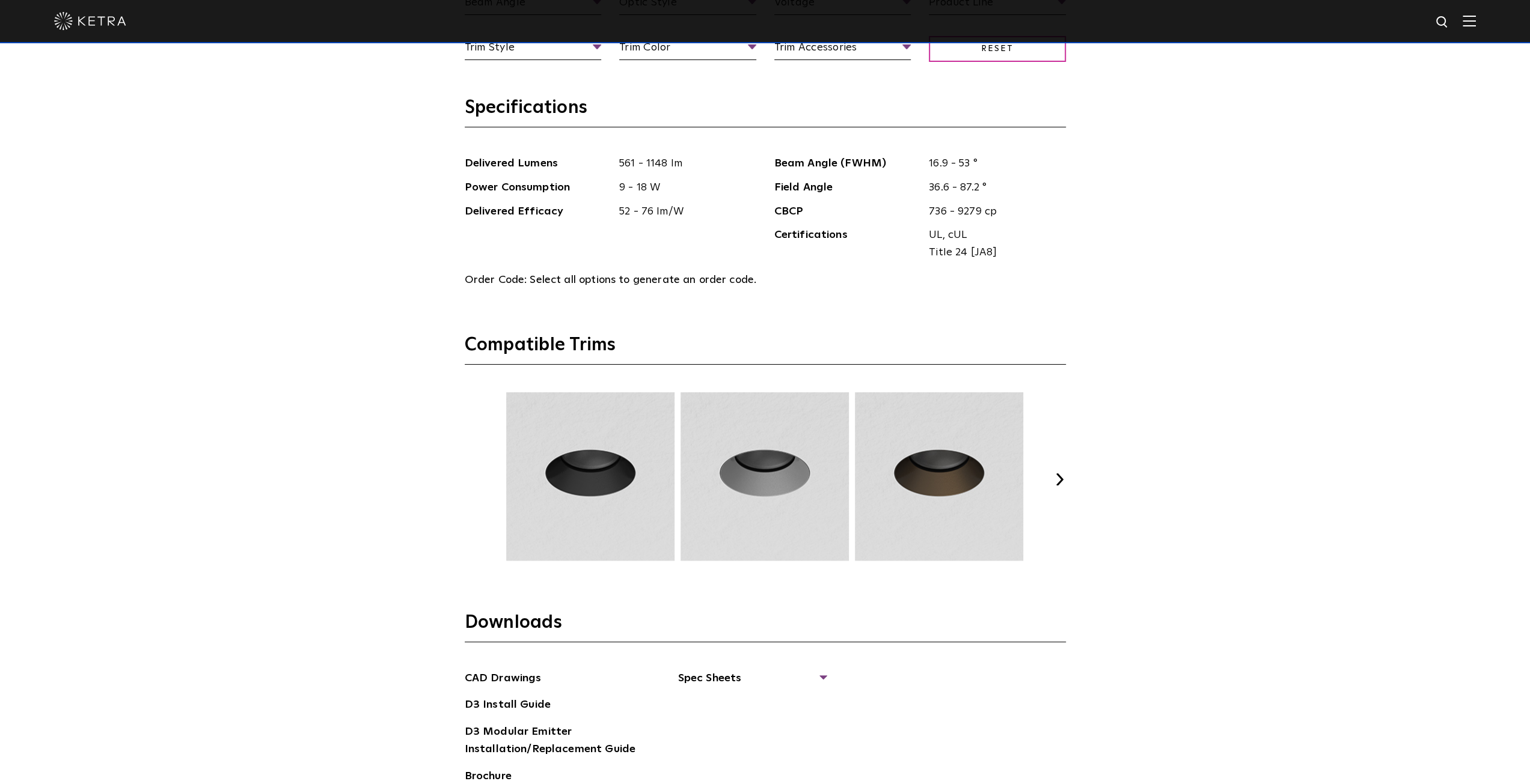
click at [787, 481] on img at bounding box center [764, 477] width 172 height 168
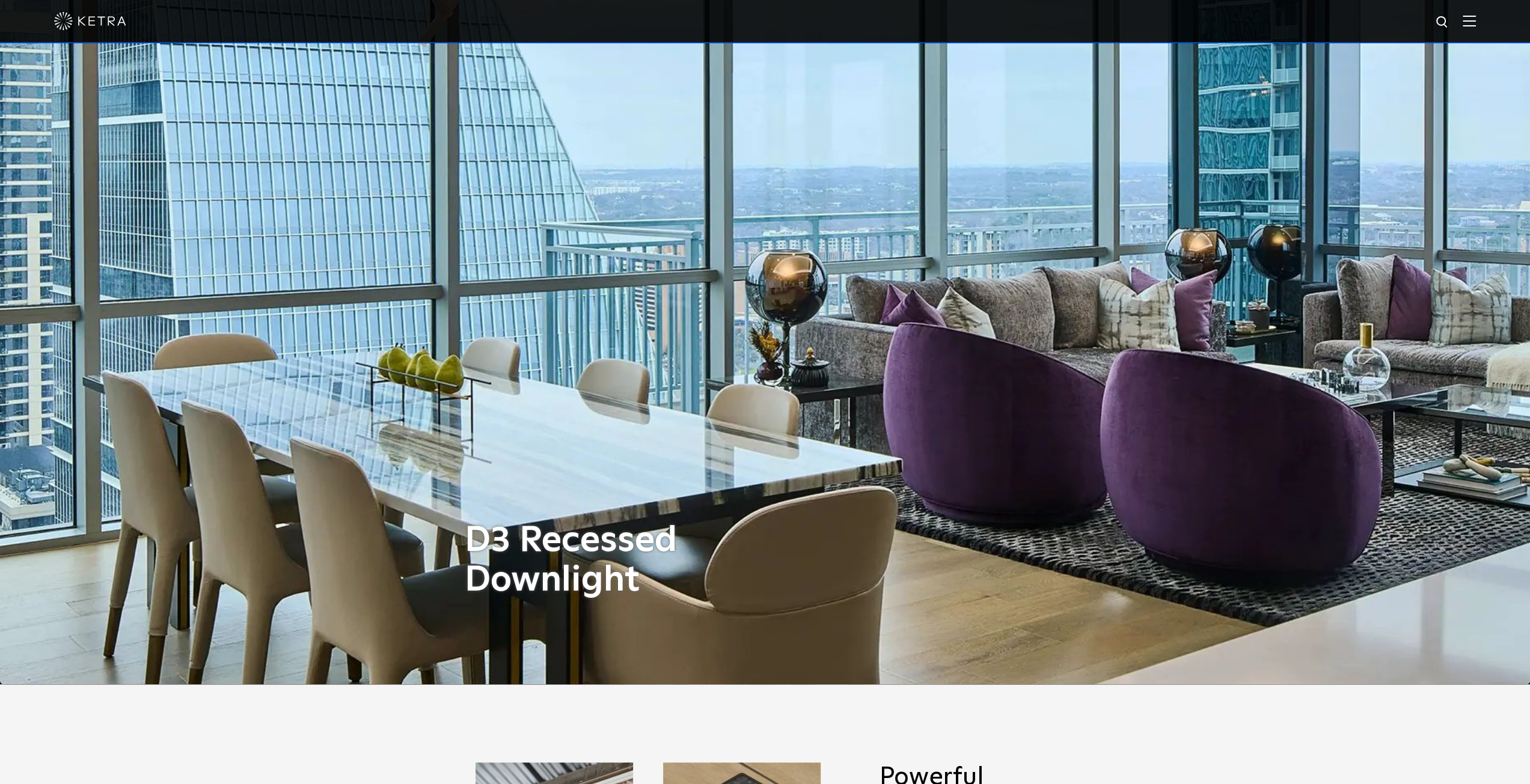
scroll to position [0, 0]
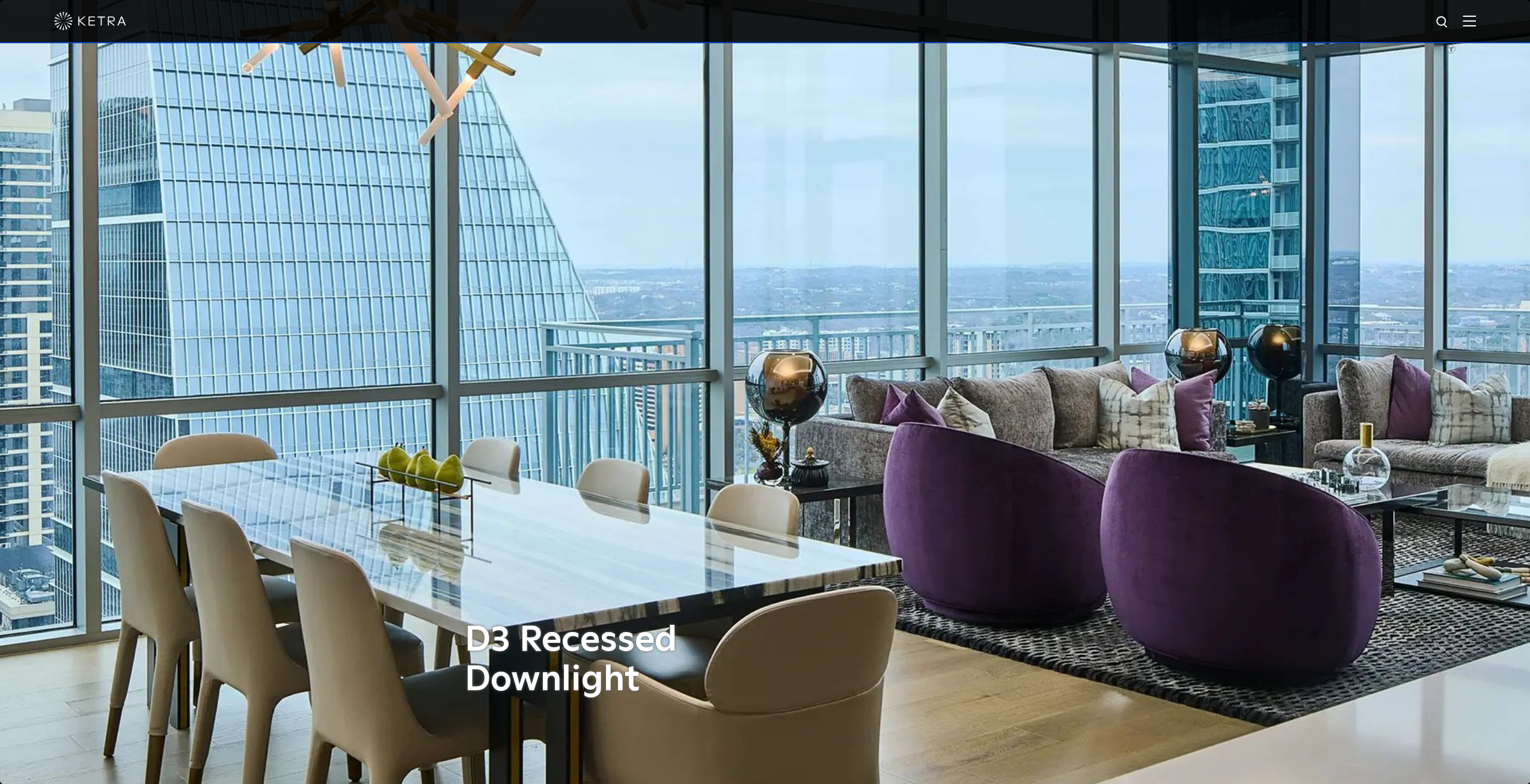
click at [1476, 17] on img at bounding box center [1469, 20] width 13 height 11
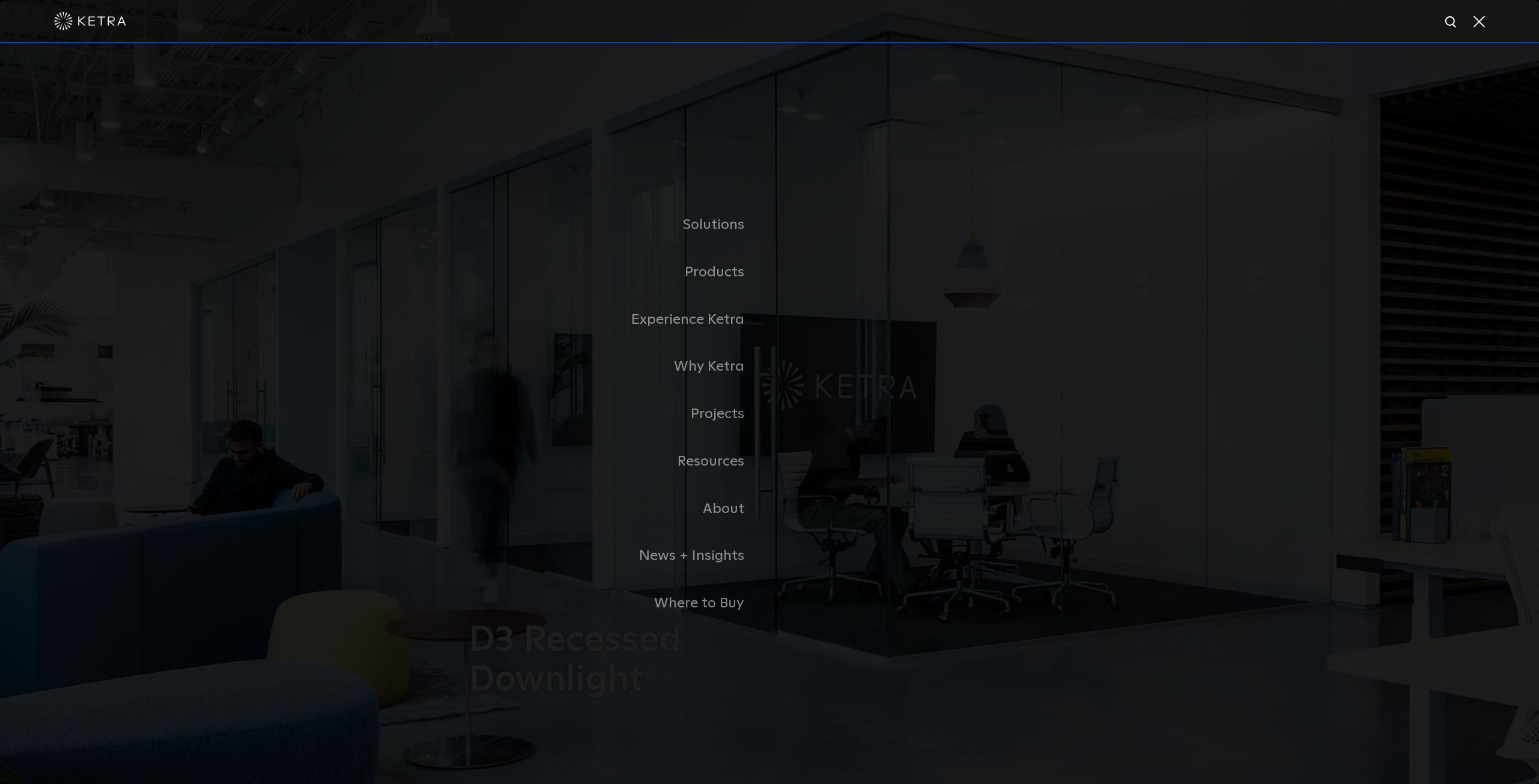
click at [0, 0] on link "Residential Products" at bounding box center [0, 0] width 0 height 0
